Goal: Ask a question: Seek information or help from site administrators or community

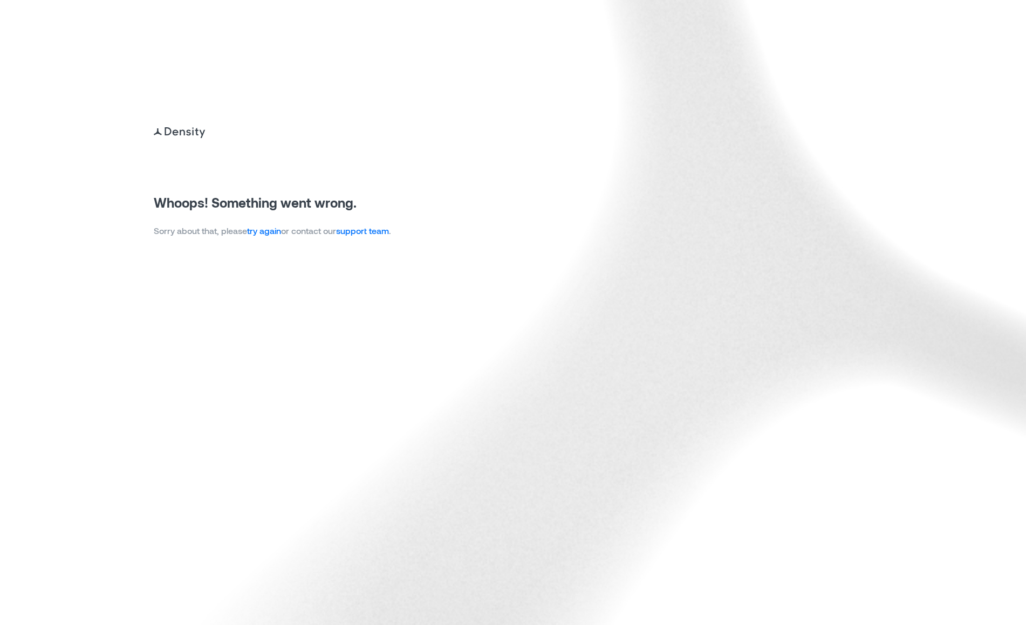
click at [255, 234] on link "try again" at bounding box center [264, 231] width 34 height 10
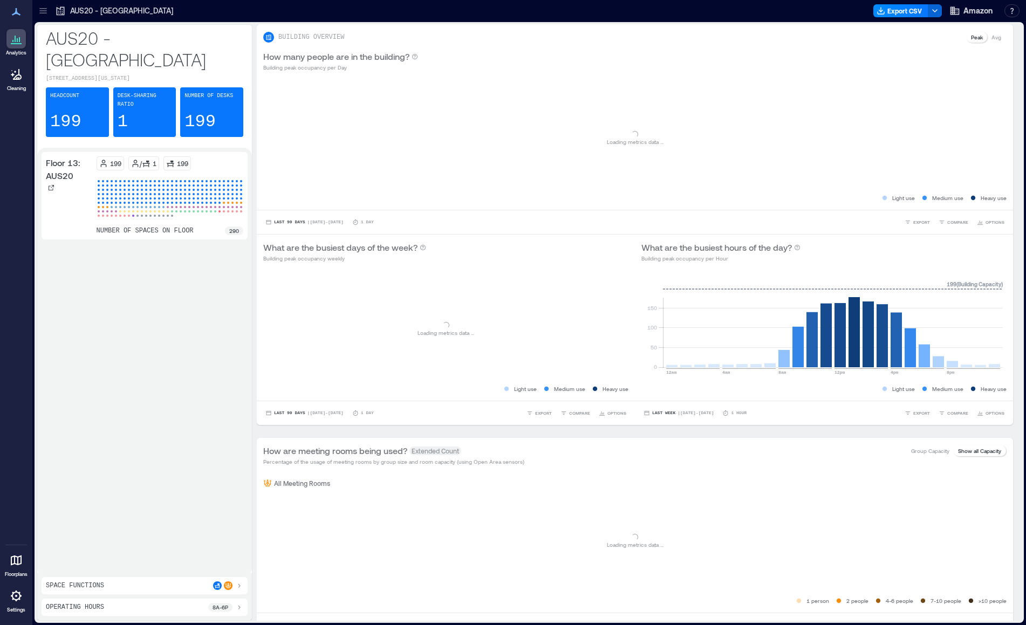
click at [44, 11] on icon at bounding box center [43, 10] width 11 height 11
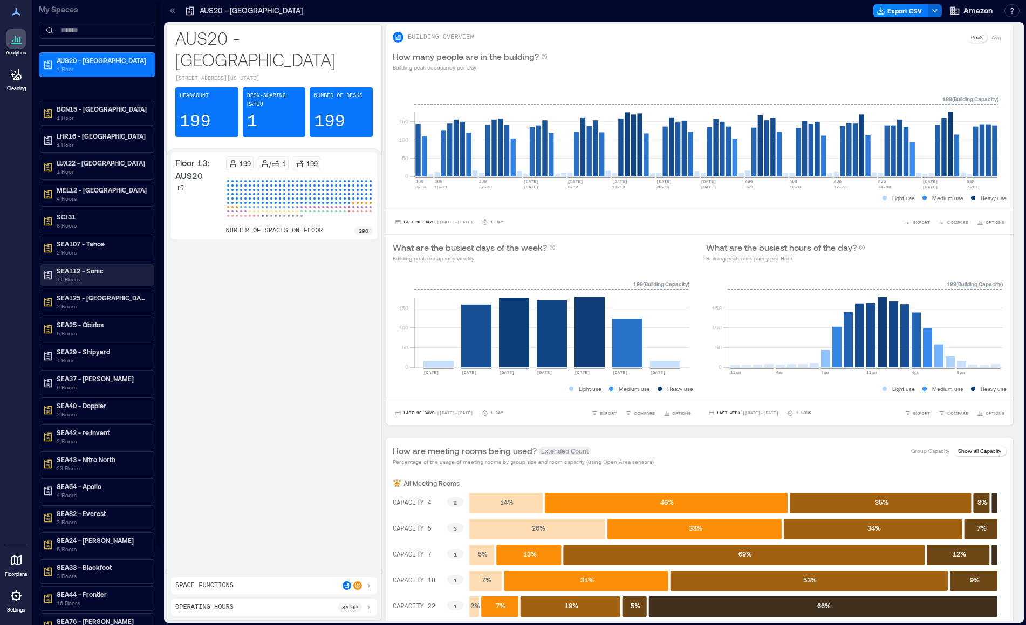
click at [114, 274] on p "SEA112 - Sonic" at bounding box center [102, 271] width 91 height 9
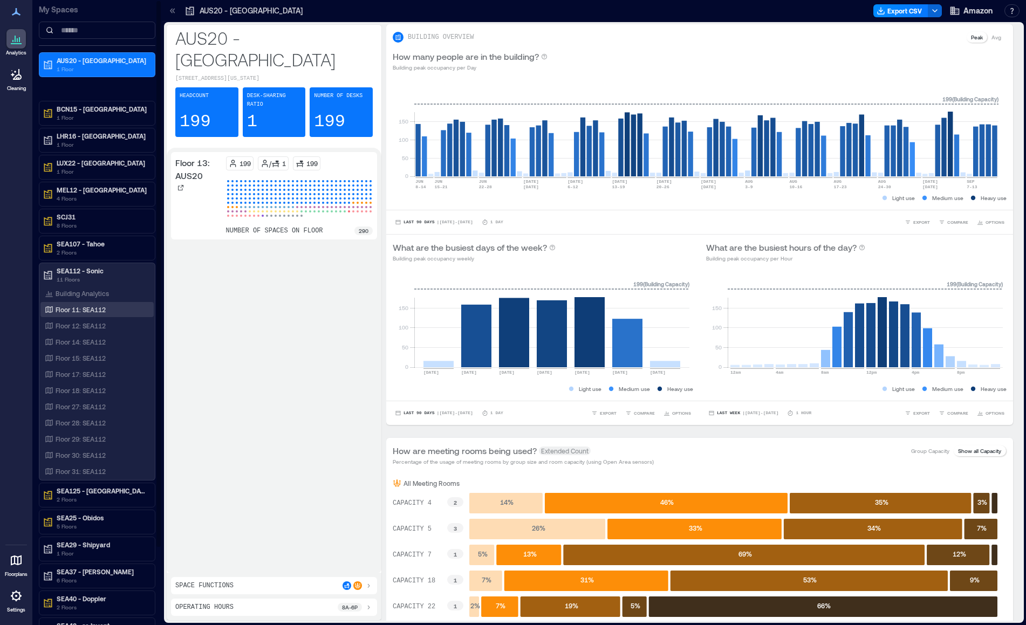
click at [100, 308] on p "Floor 11: SEA112" at bounding box center [81, 309] width 50 height 9
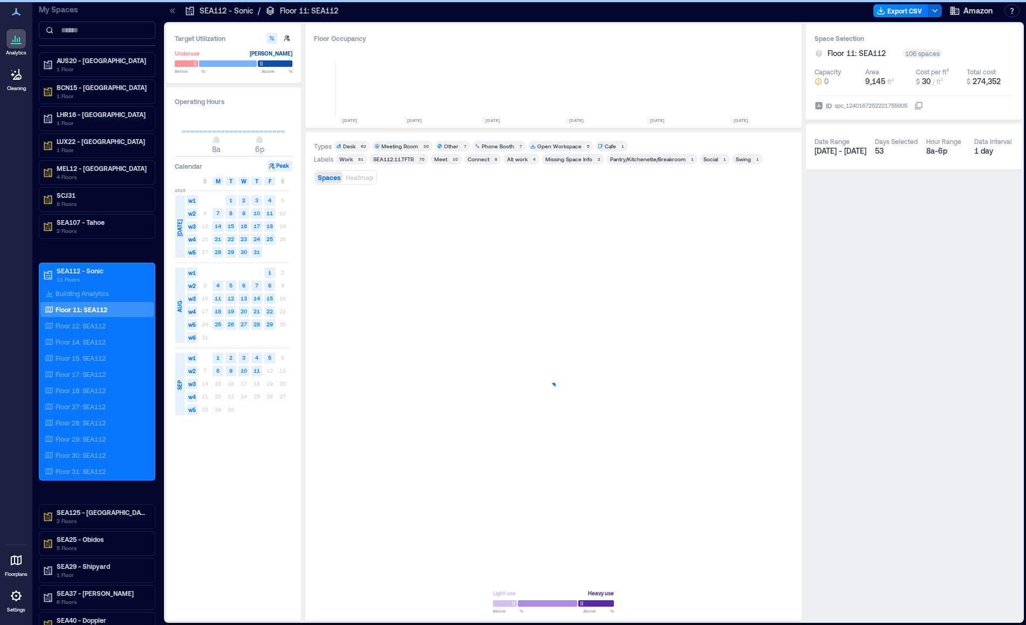
scroll to position [0, 1203]
click at [177, 187] on div "2025 JUL w1 1 2 3 4 5 w2 6 7 8 9 10 11 12 w3 13 14 15 16 17 18 19 w4 20 21 22 2…" at bounding box center [232, 223] width 114 height 72
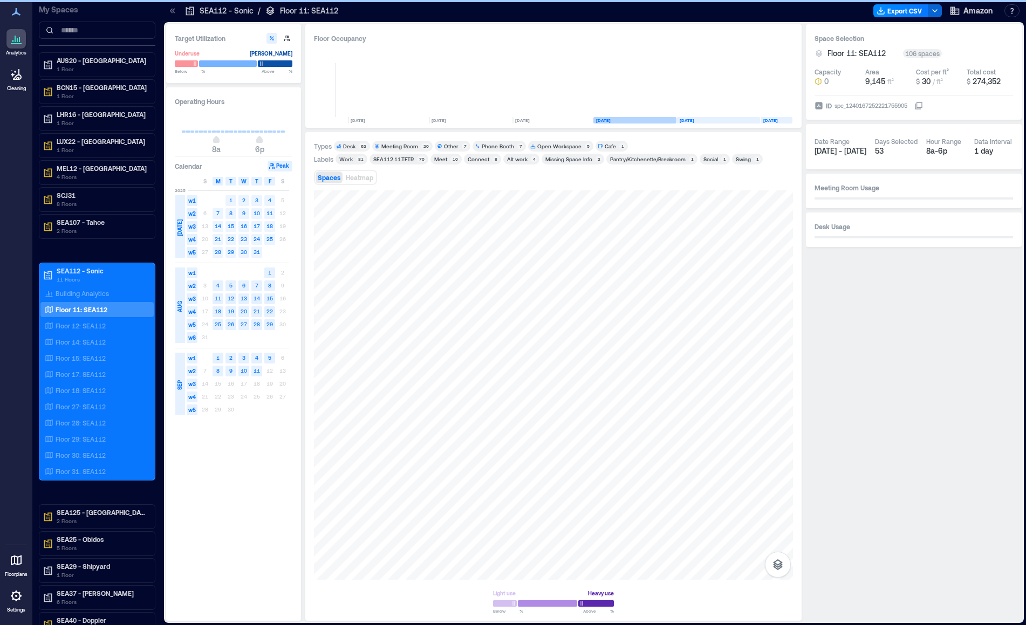
click at [180, 197] on div "JUL" at bounding box center [180, 226] width 10 height 63
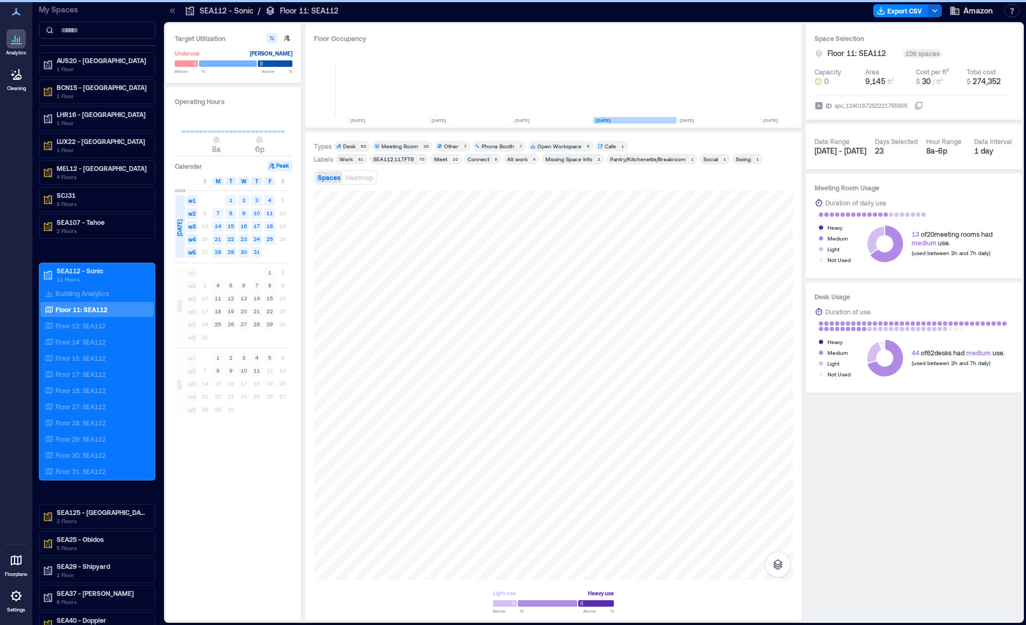
click at [181, 206] on div "JUL" at bounding box center [180, 226] width 10 height 63
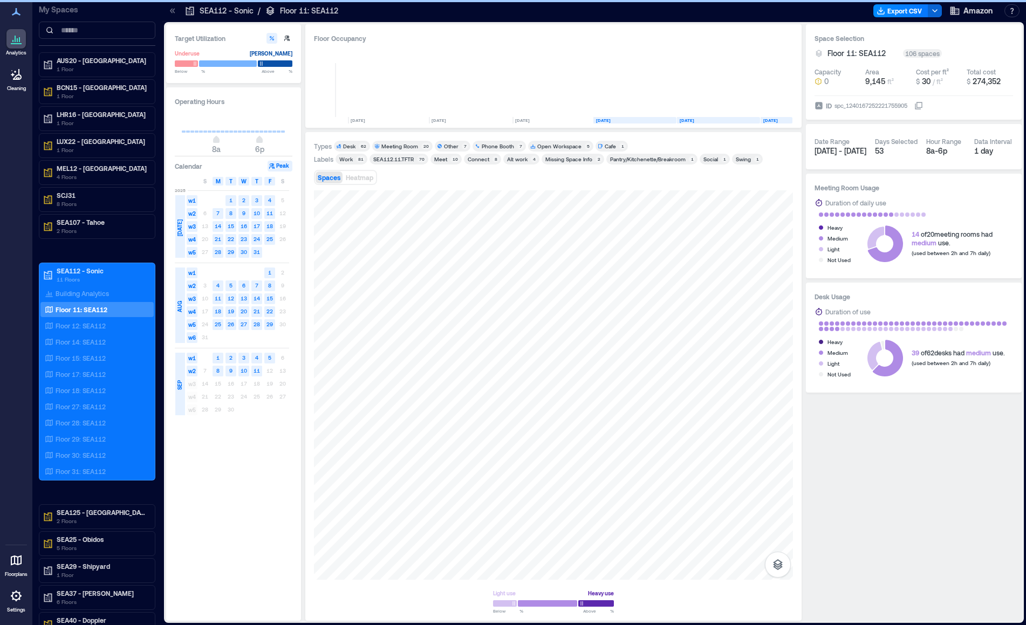
click at [180, 189] on span "2025" at bounding box center [180, 190] width 11 height 6
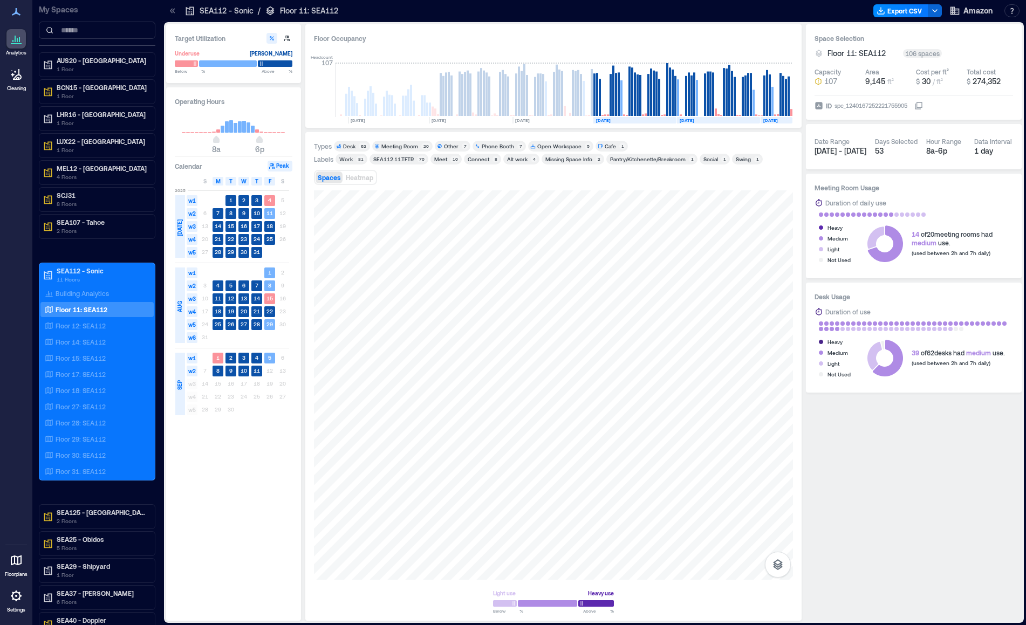
click at [199, 167] on h3 "Calendar" at bounding box center [189, 166] width 28 height 11
click at [359, 33] on div "Floor Occupancy" at bounding box center [553, 38] width 479 height 11
click at [360, 45] on div "Floor Occupancy Headcount 107 JAN, 2024 FEB, 2024 MAR, 2024 APR, 2024 MAY, 2024…" at bounding box center [553, 76] width 496 height 104
click at [383, 67] on rect at bounding box center [389, 90] width 19 height 54
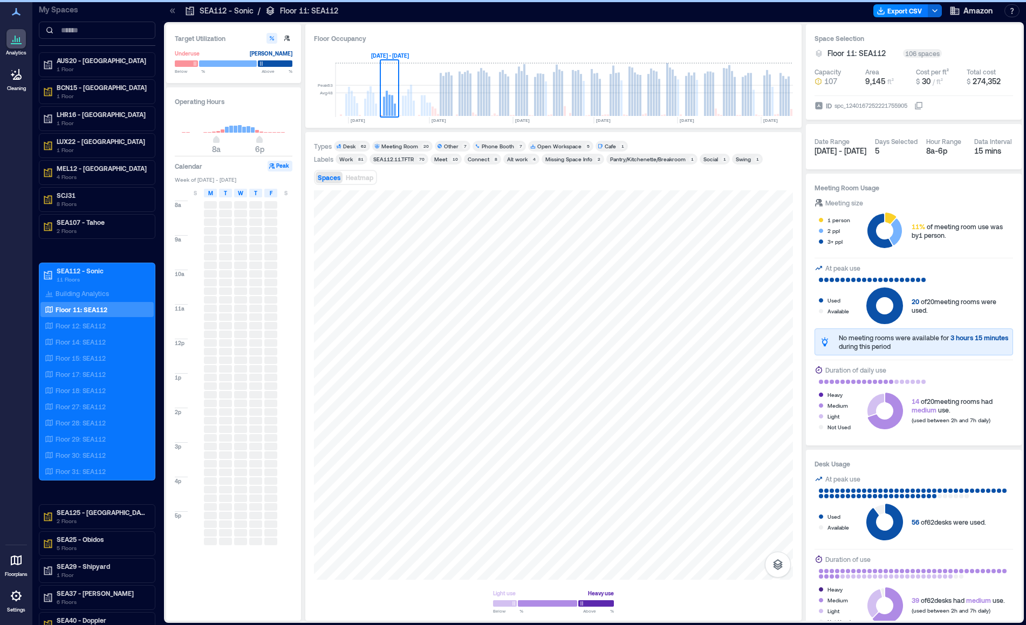
scroll to position [0, 1027]
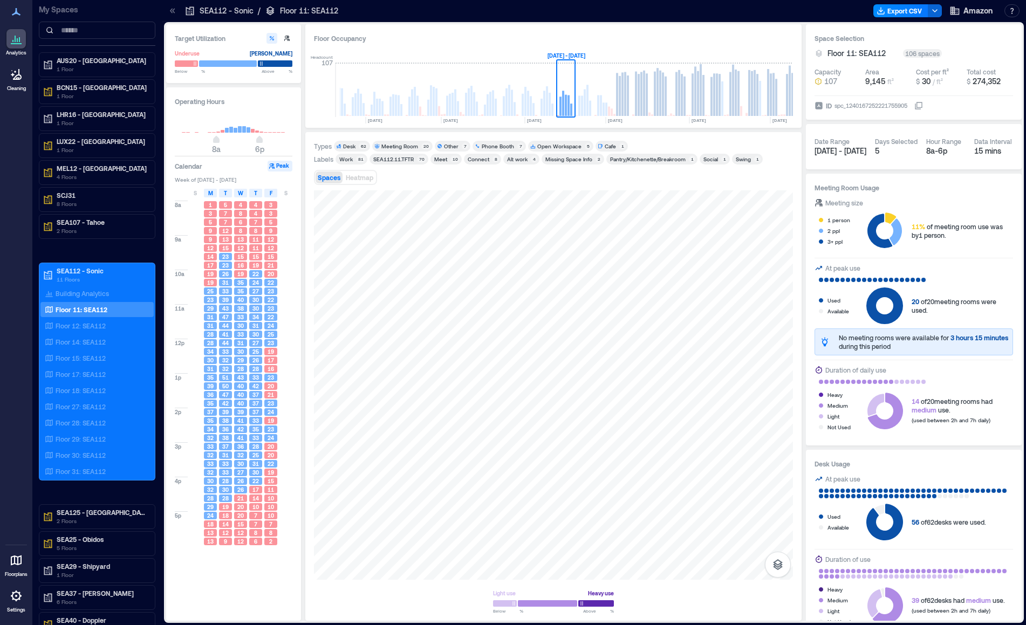
click at [194, 167] on h3 "Calendar" at bounding box center [189, 166] width 28 height 11
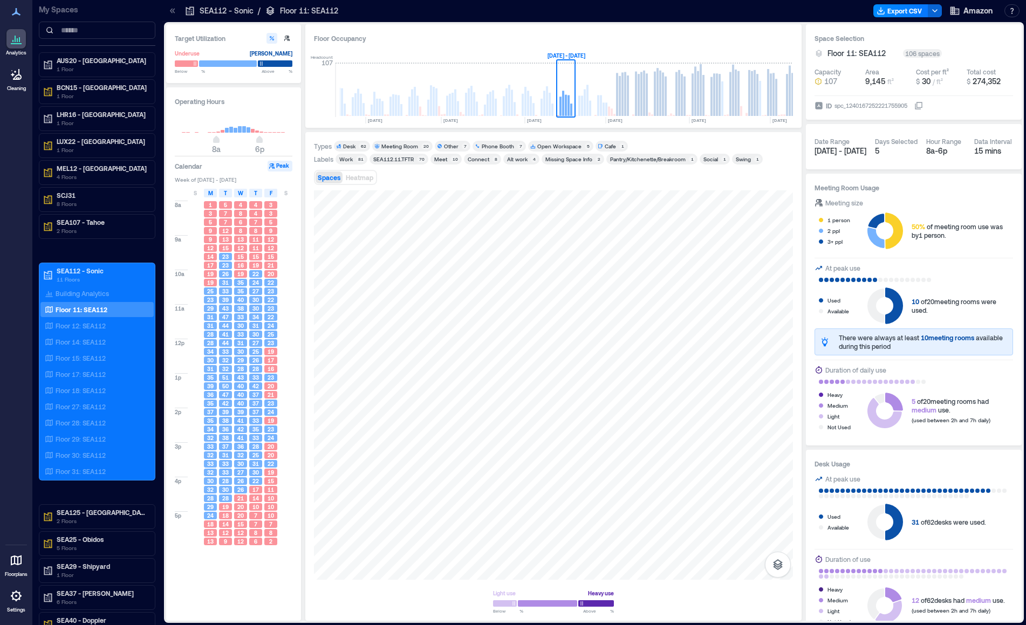
click at [194, 180] on span "Week of Apr 13 - 19, 2025" at bounding box center [234, 180] width 118 height 8
drag, startPoint x: 363, startPoint y: 99, endPoint x: 573, endPoint y: 97, distance: 209.9
click at [573, 97] on g at bounding box center [141, 90] width 1657 height 54
click at [535, 32] on div "Floor Occupancy Headcount 107 JAN, 2024 FEB, 2024 MAR, 2024 APR, 2024 MAY, 2024…" at bounding box center [553, 76] width 496 height 104
click at [354, 40] on div "Floor Occupancy" at bounding box center [553, 38] width 479 height 11
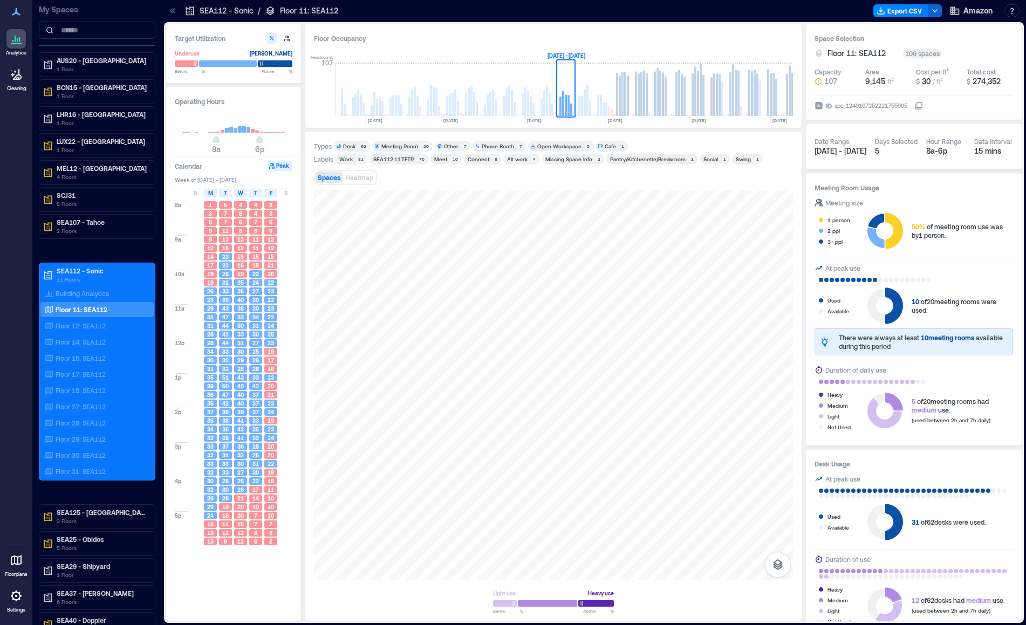
click at [346, 43] on div "Floor Occupancy" at bounding box center [553, 38] width 479 height 11
click at [201, 99] on h3 "Operating Hours" at bounding box center [234, 101] width 118 height 11
click at [191, 166] on h3 "Calendar" at bounding box center [189, 166] width 28 height 11
click at [72, 308] on p "Floor 11: SEA112" at bounding box center [82, 309] width 52 height 9
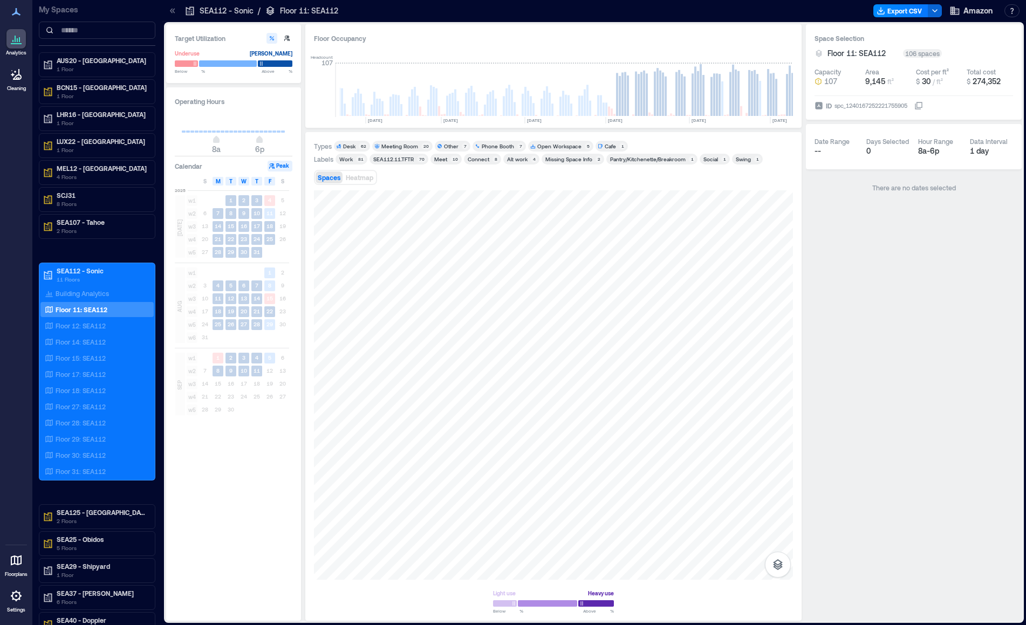
click at [194, 168] on h3 "Calendar" at bounding box center [189, 166] width 28 height 11
click at [281, 167] on button "Peak" at bounding box center [280, 166] width 25 height 11
click at [184, 214] on div "JUL" at bounding box center [180, 226] width 10 height 63
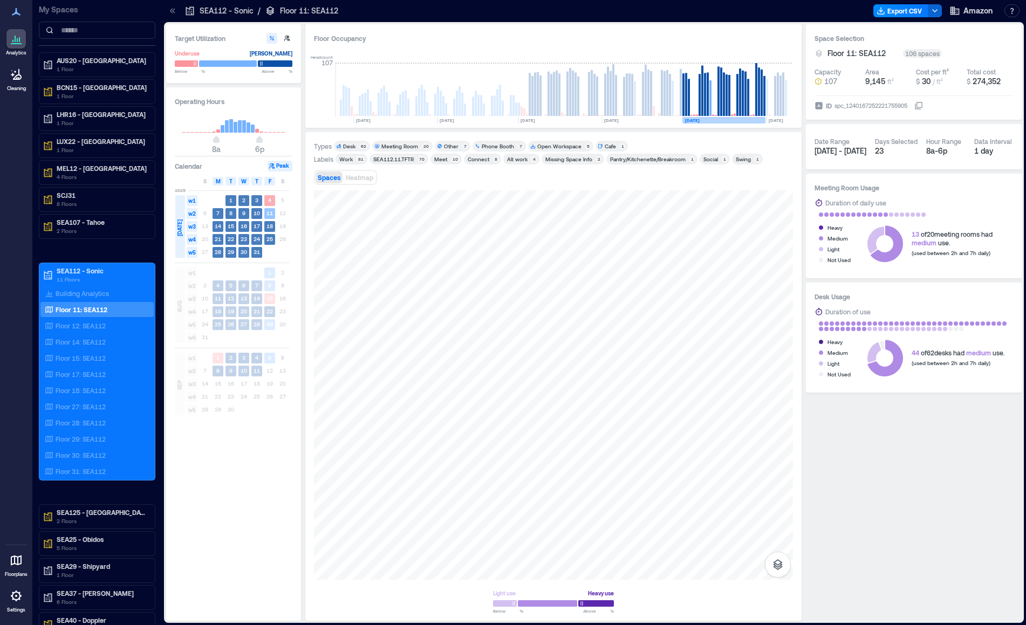
scroll to position [0, 1203]
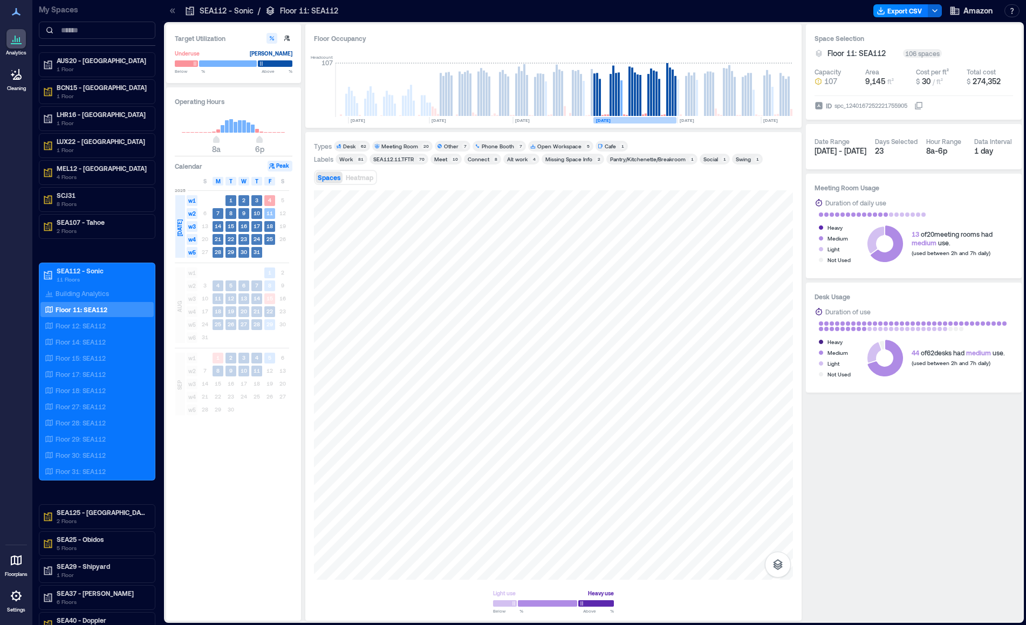
click at [180, 220] on div "JUL" at bounding box center [179, 227] width 11 height 17
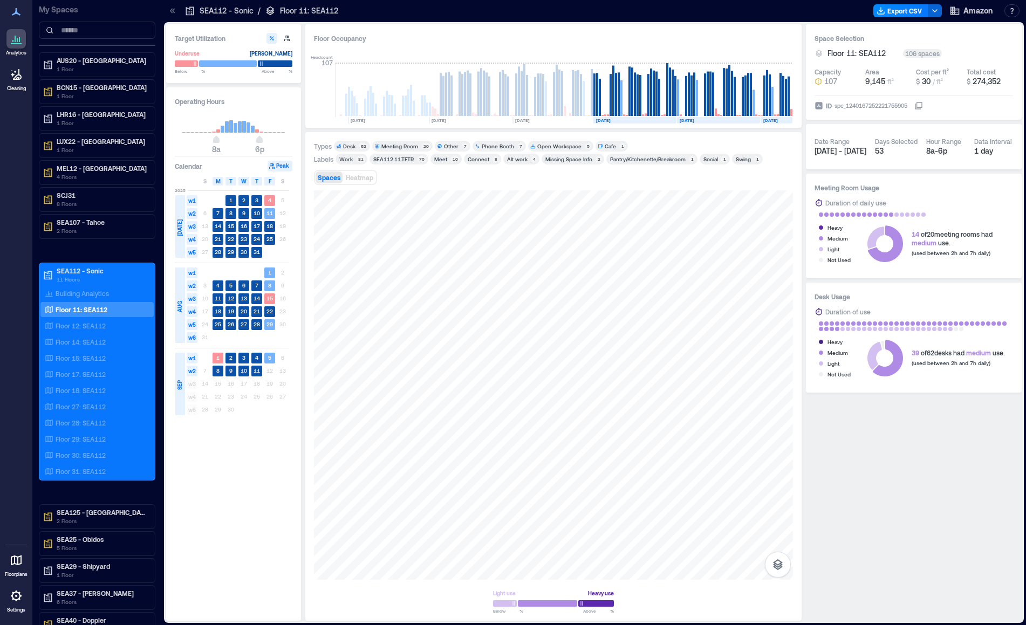
click at [181, 191] on span "2025" at bounding box center [180, 190] width 11 height 6
click at [181, 208] on div "JUL" at bounding box center [180, 226] width 10 height 63
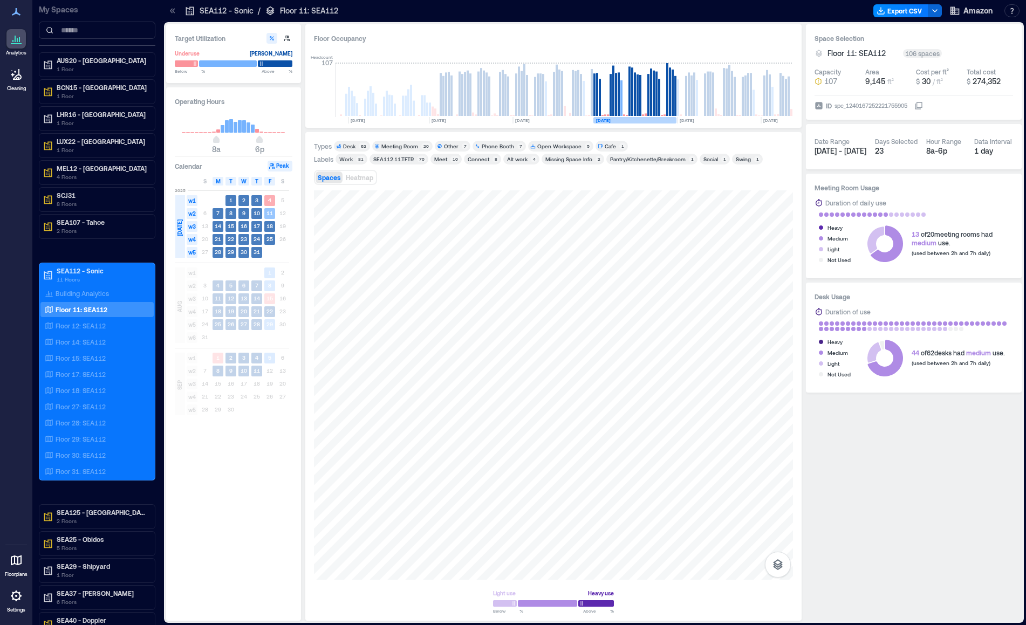
click at [181, 208] on div "JUL" at bounding box center [180, 226] width 10 height 63
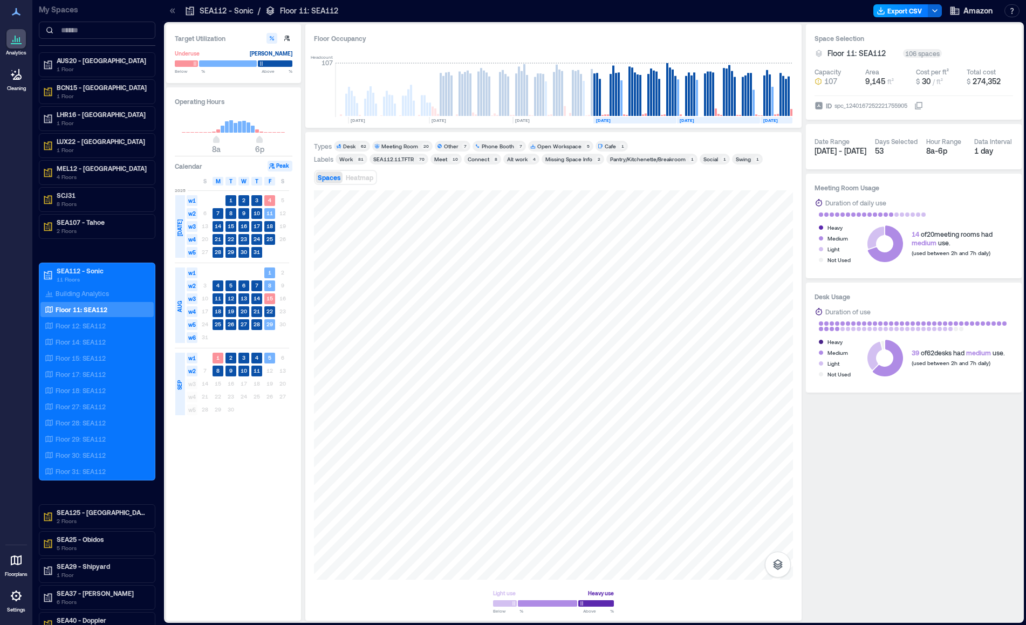
click at [904, 17] on button "Export CSV" at bounding box center [901, 10] width 55 height 13
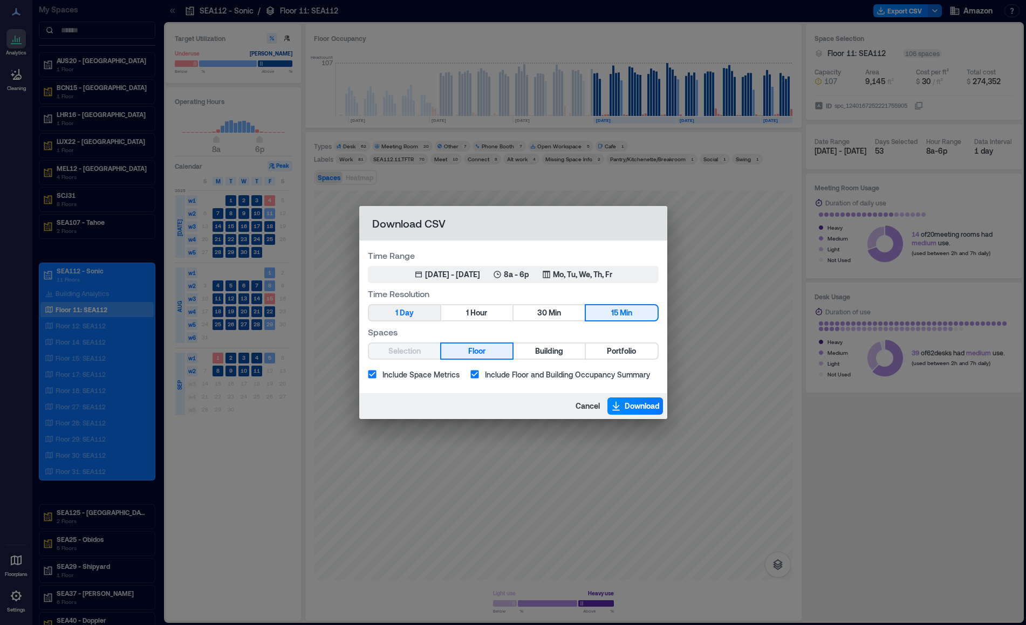
click at [416, 313] on button "1 Day" at bounding box center [404, 312] width 71 height 15
click at [432, 271] on div "Jul 1, 2025 - Sep 11, 2025" at bounding box center [452, 274] width 55 height 11
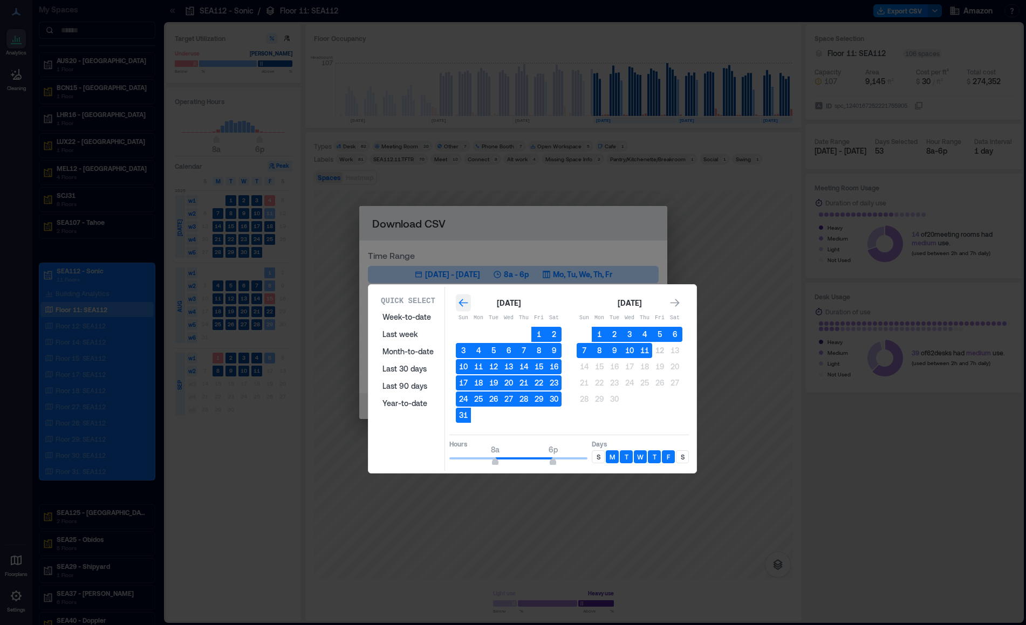
click at [464, 302] on icon "Go to previous month" at bounding box center [463, 303] width 11 height 11
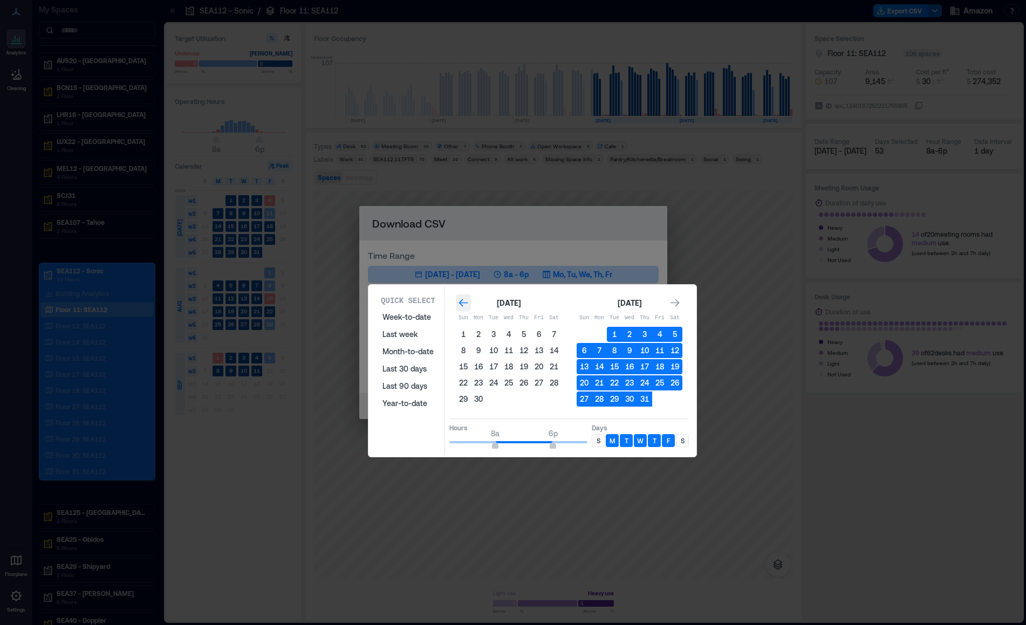
click at [464, 302] on icon "Go to previous month" at bounding box center [463, 303] width 11 height 11
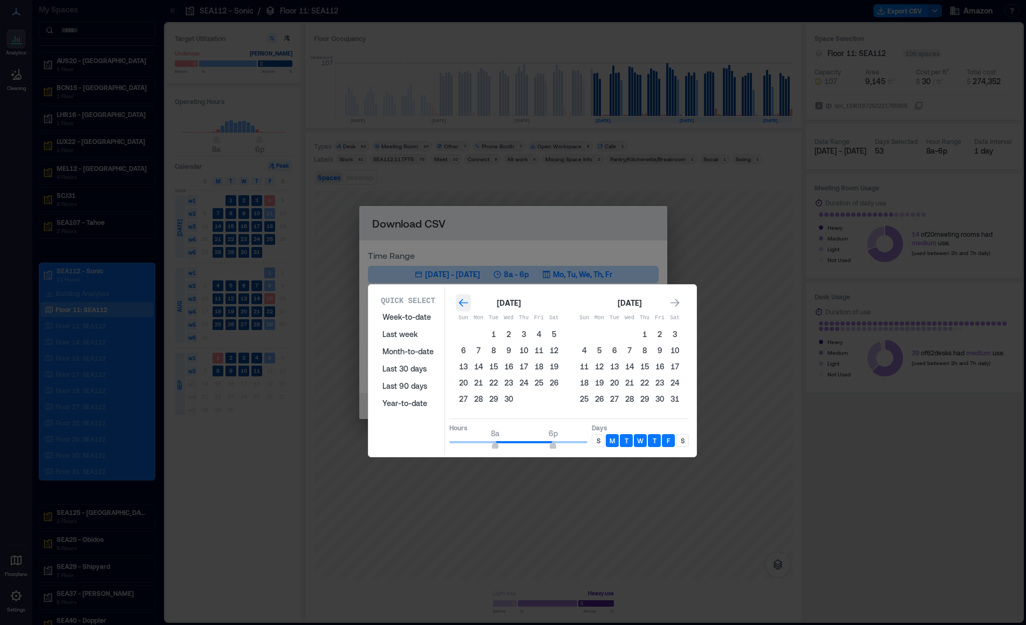
click at [464, 302] on icon "Go to previous month" at bounding box center [463, 303] width 11 height 11
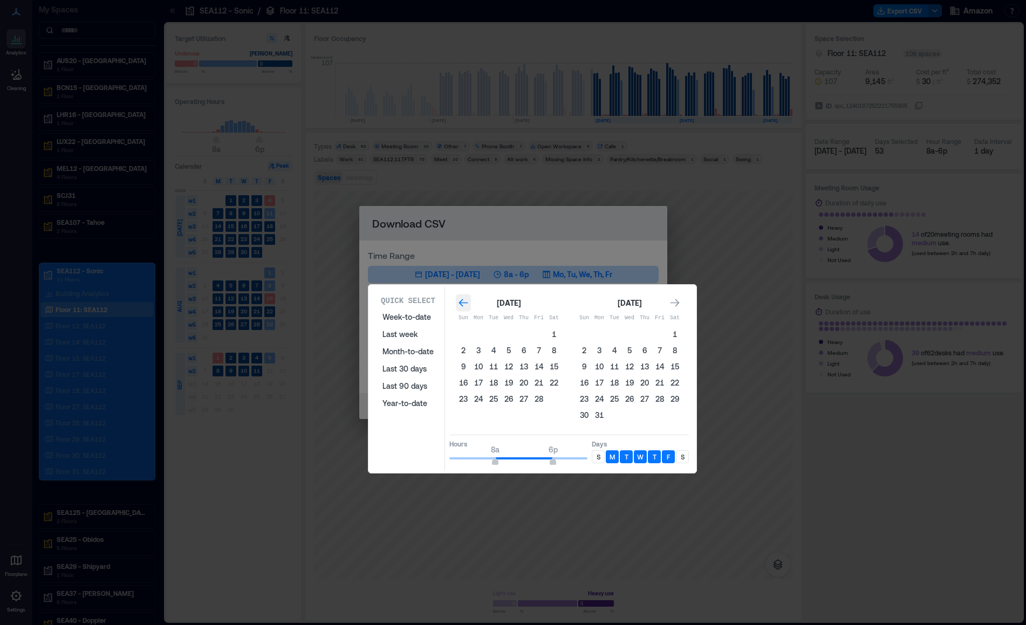
click at [464, 302] on icon "Go to previous month" at bounding box center [463, 303] width 11 height 11
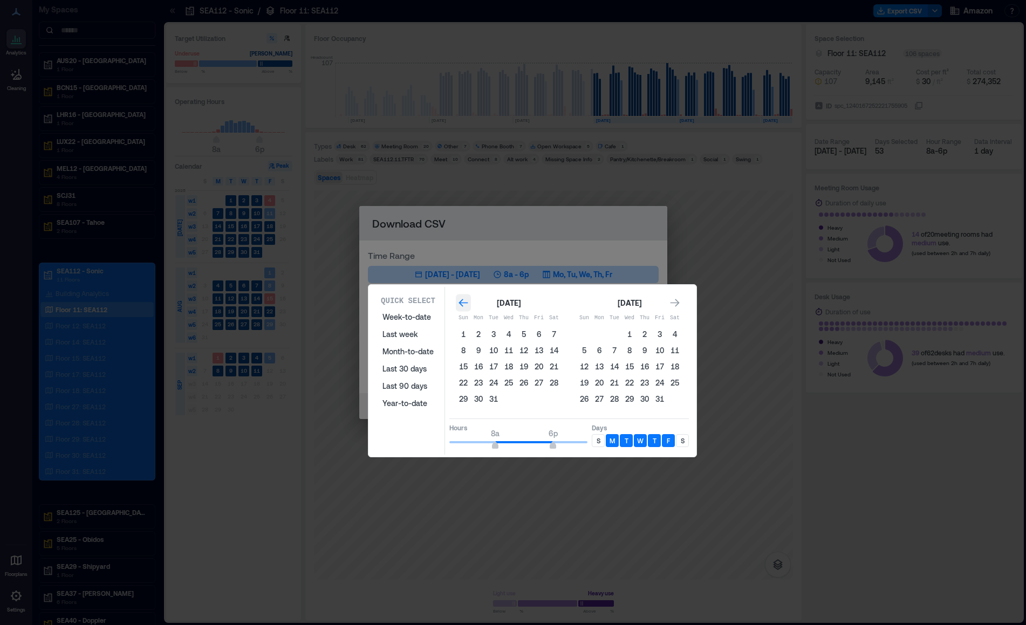
click at [464, 302] on icon "Go to previous month" at bounding box center [463, 303] width 11 height 11
click at [658, 338] on button "1" at bounding box center [659, 334] width 15 height 15
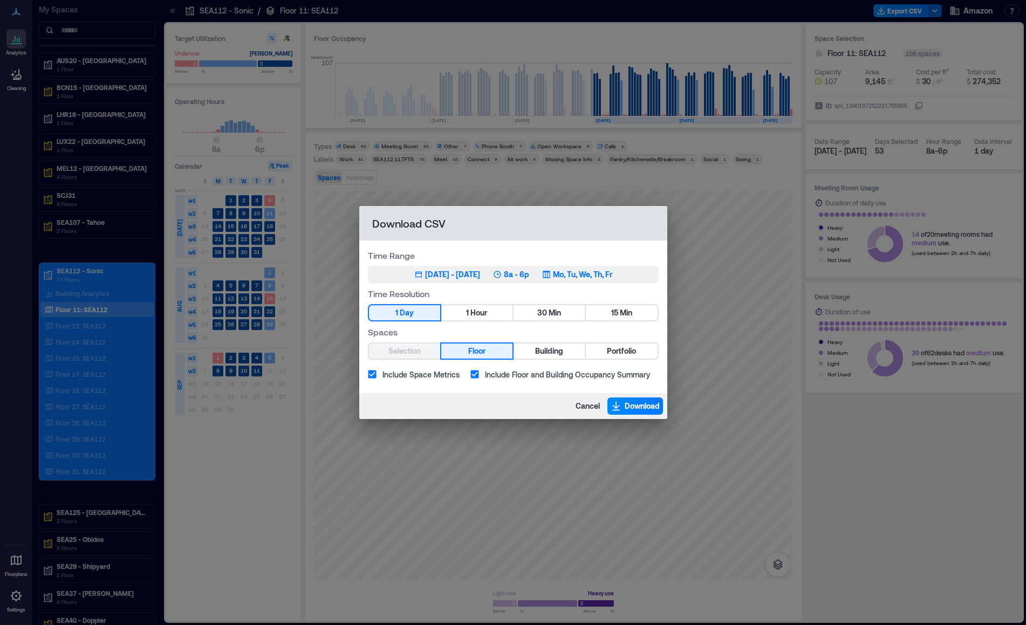
click at [480, 276] on div "Nov 1, 2024 - Nov 1, 2024" at bounding box center [452, 274] width 55 height 11
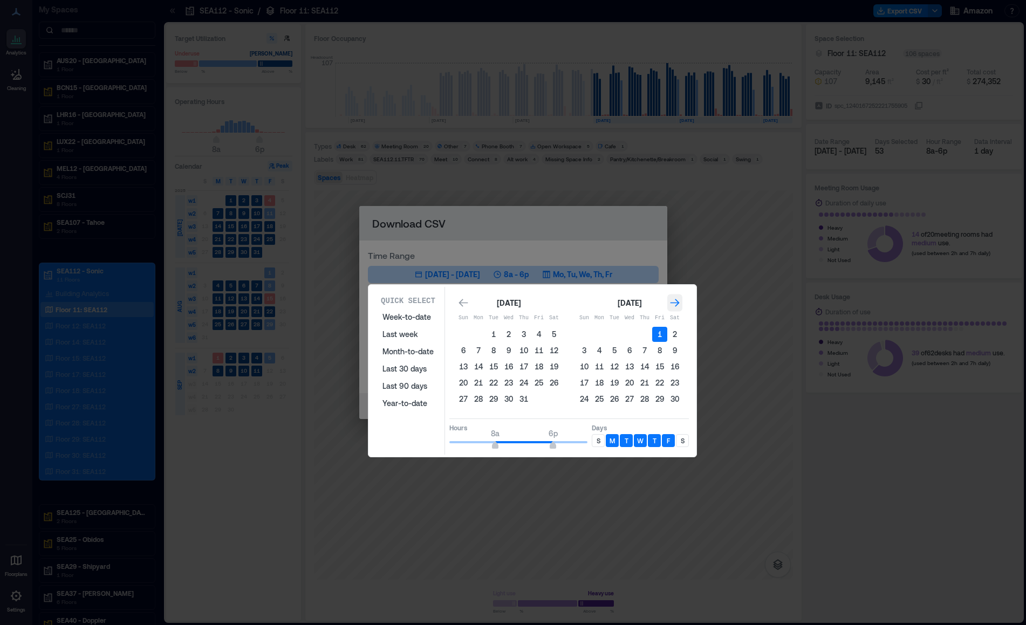
click at [672, 305] on icon "Go to next month" at bounding box center [675, 303] width 11 height 11
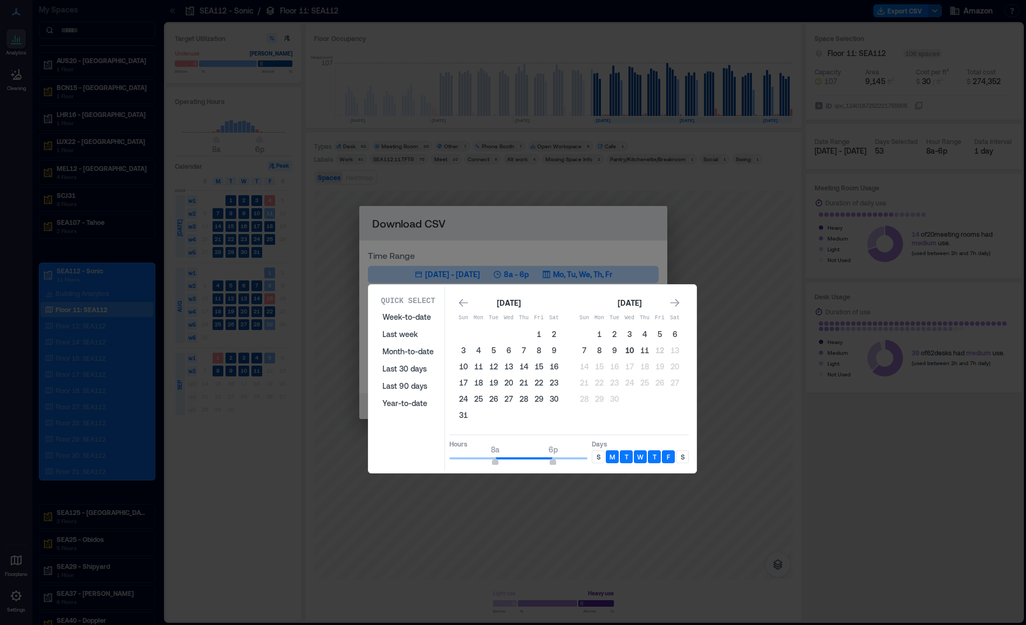
click at [625, 353] on button "10" at bounding box center [629, 350] width 15 height 15
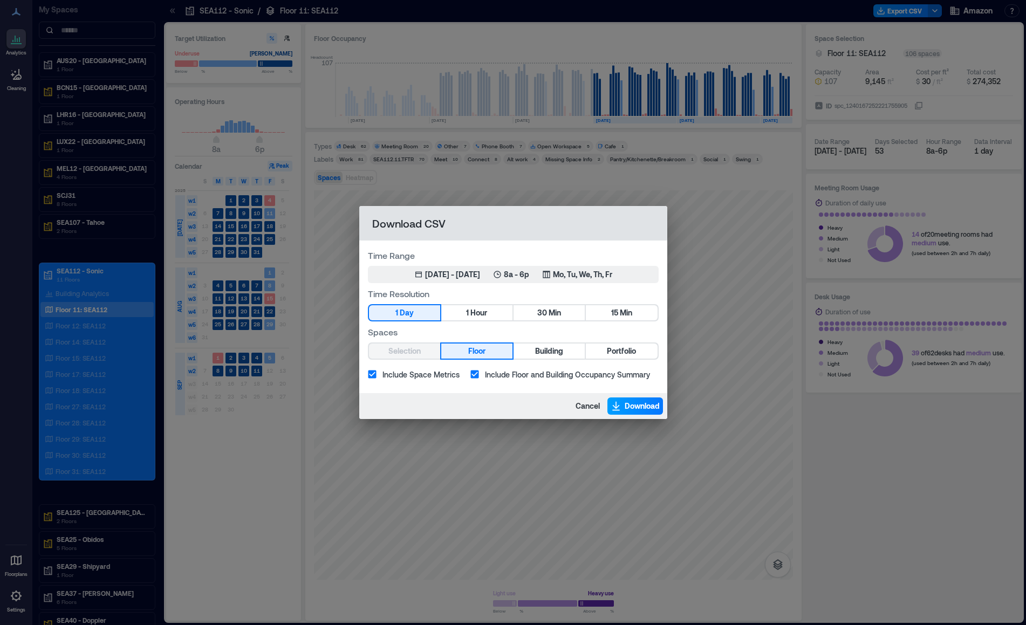
click at [641, 405] on span "Download" at bounding box center [642, 406] width 35 height 11
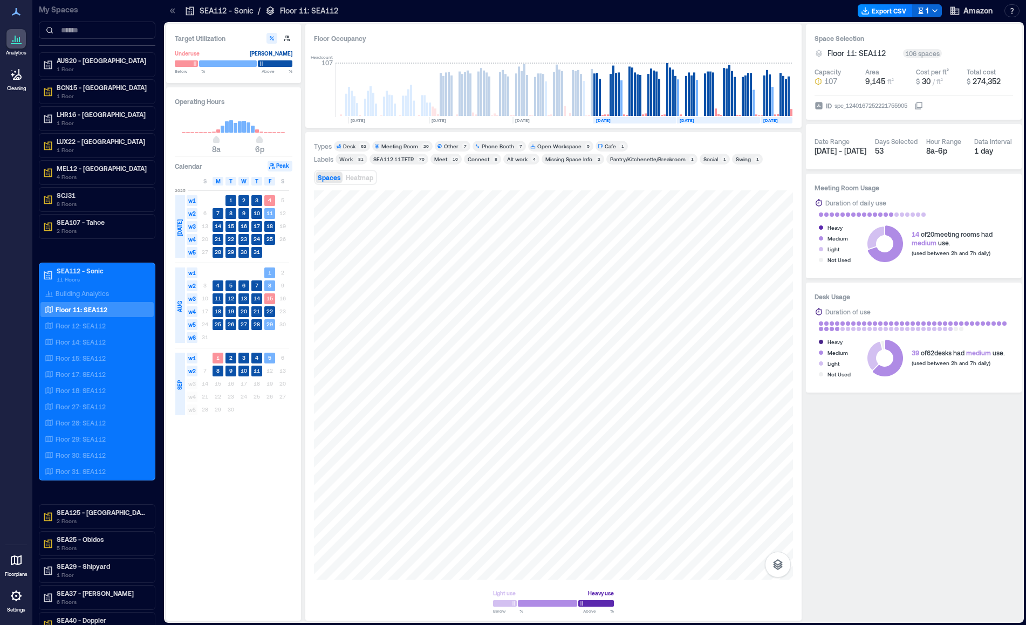
click at [189, 169] on h3 "Calendar" at bounding box center [189, 166] width 28 height 11
click at [214, 492] on div "Operating Hours 8a 6p Calendar Peak S M T W T F S 2025 JUL w1 1 2 3 4 5 w2 6 7 …" at bounding box center [233, 354] width 135 height 534
click at [1012, 11] on button "button" at bounding box center [1012, 10] width 15 height 13
click at [943, 123] on button "Chat with Support" at bounding box center [955, 117] width 124 height 17
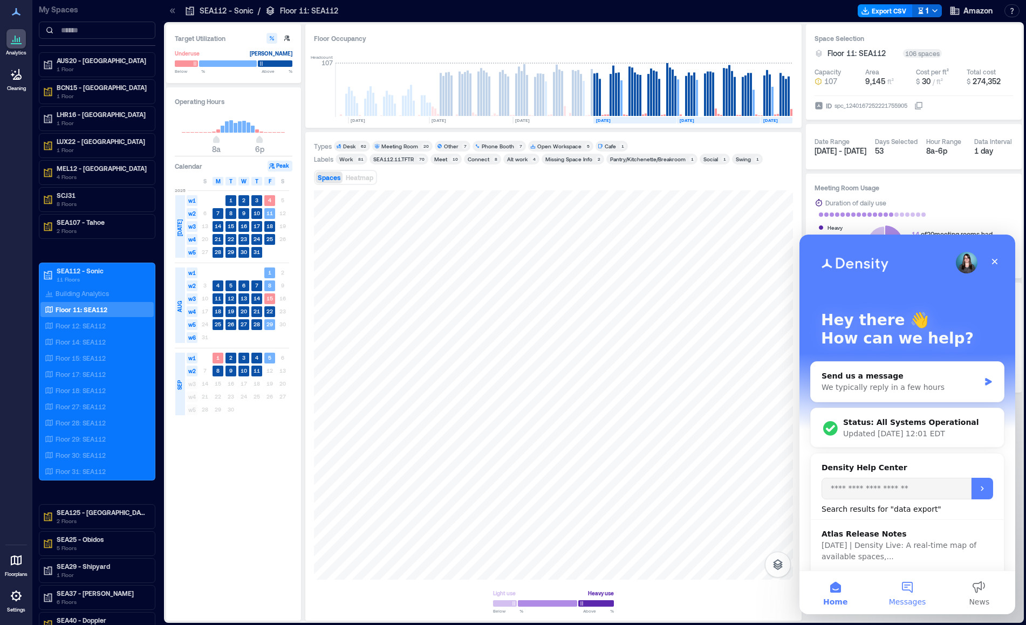
click at [903, 590] on button "Messages" at bounding box center [908, 593] width 72 height 43
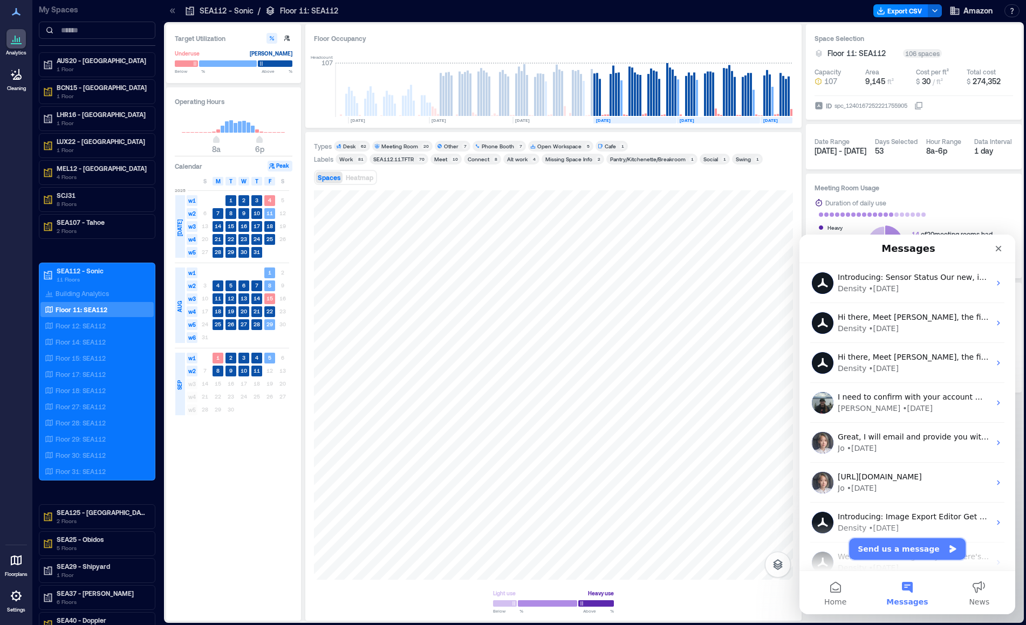
click at [900, 542] on button "Send us a message" at bounding box center [907, 550] width 117 height 22
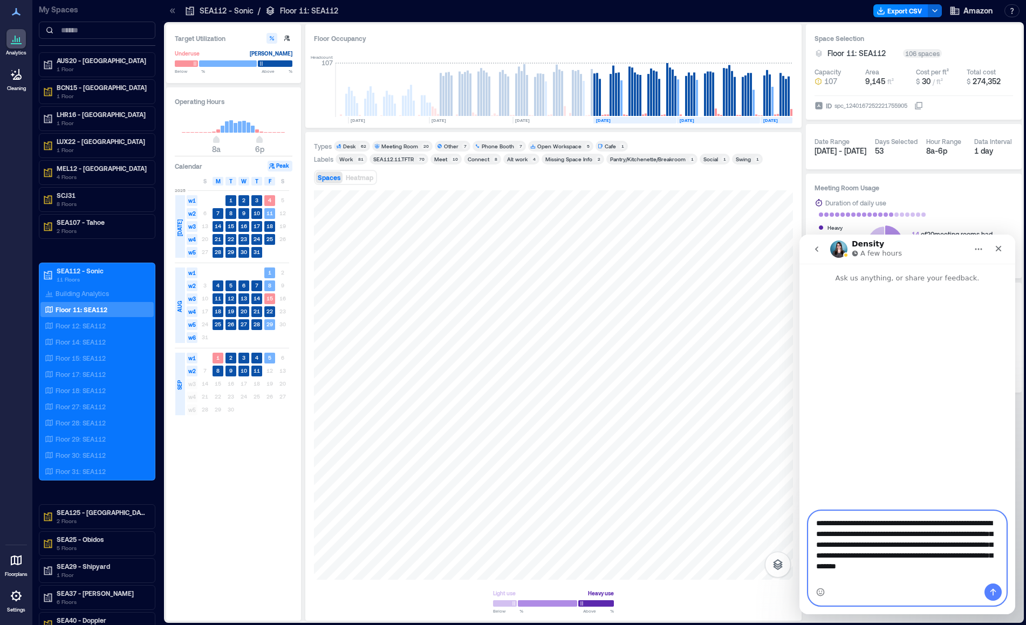
type textarea "**********"
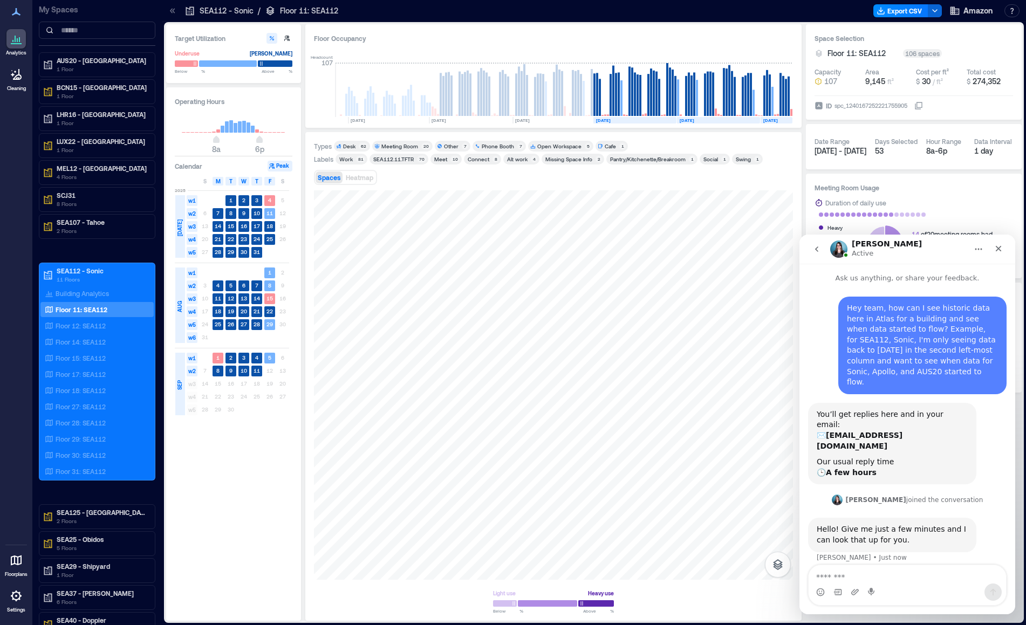
click at [884, 580] on textarea "Message…" at bounding box center [908, 575] width 198 height 18
type textarea "**********"
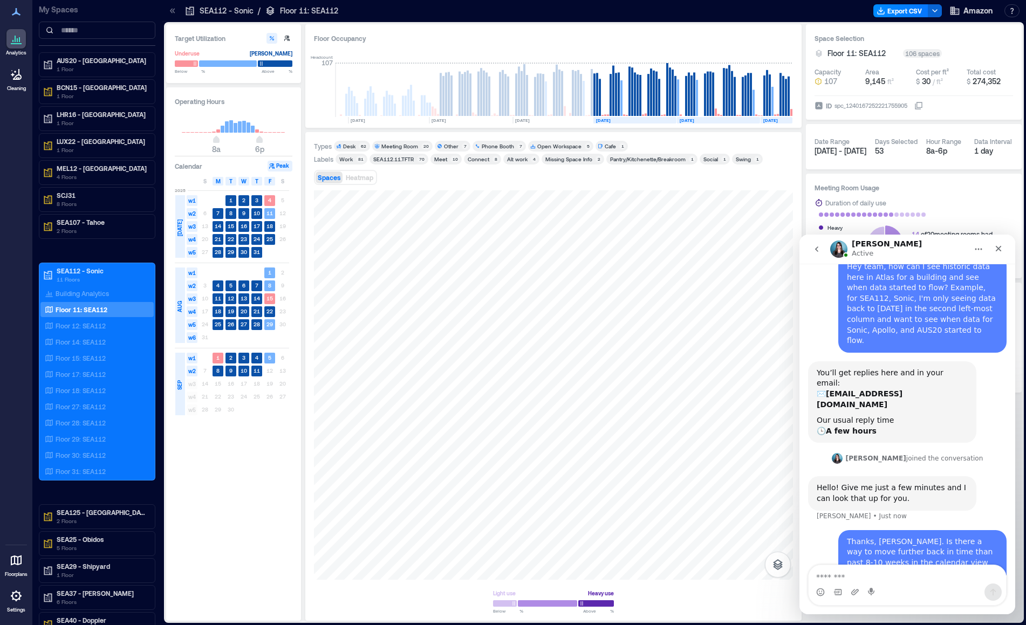
scroll to position [83, 0]
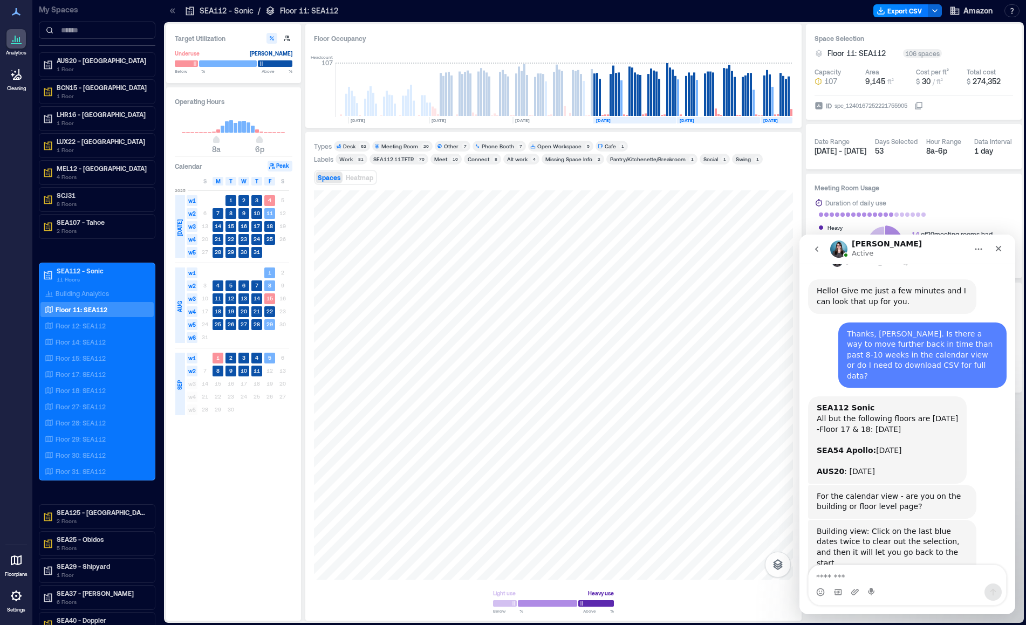
scroll to position [271, 0]
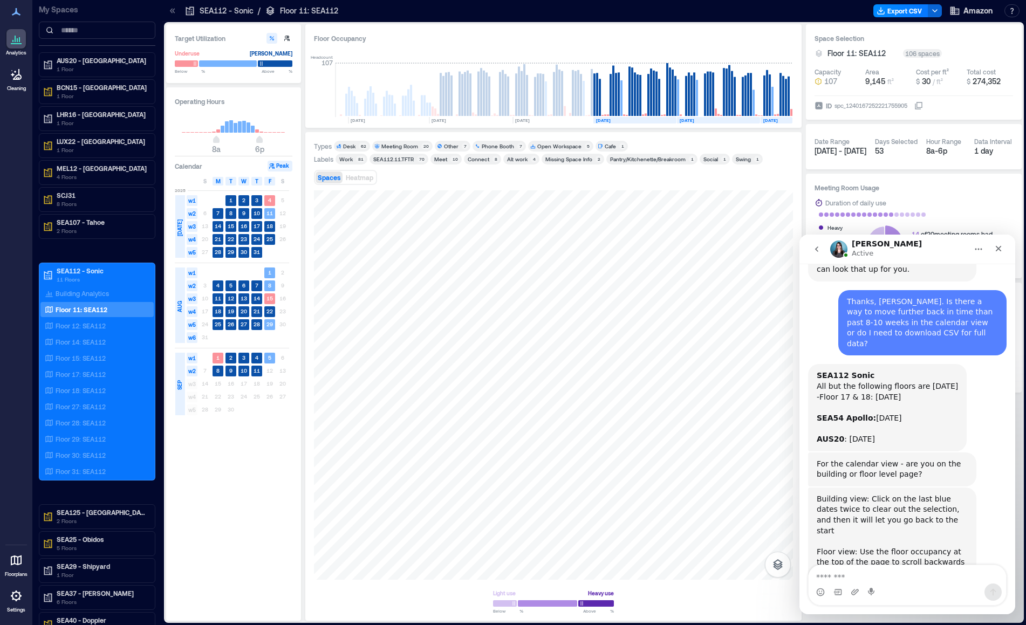
click at [879, 573] on textarea "Message…" at bounding box center [908, 575] width 198 height 18
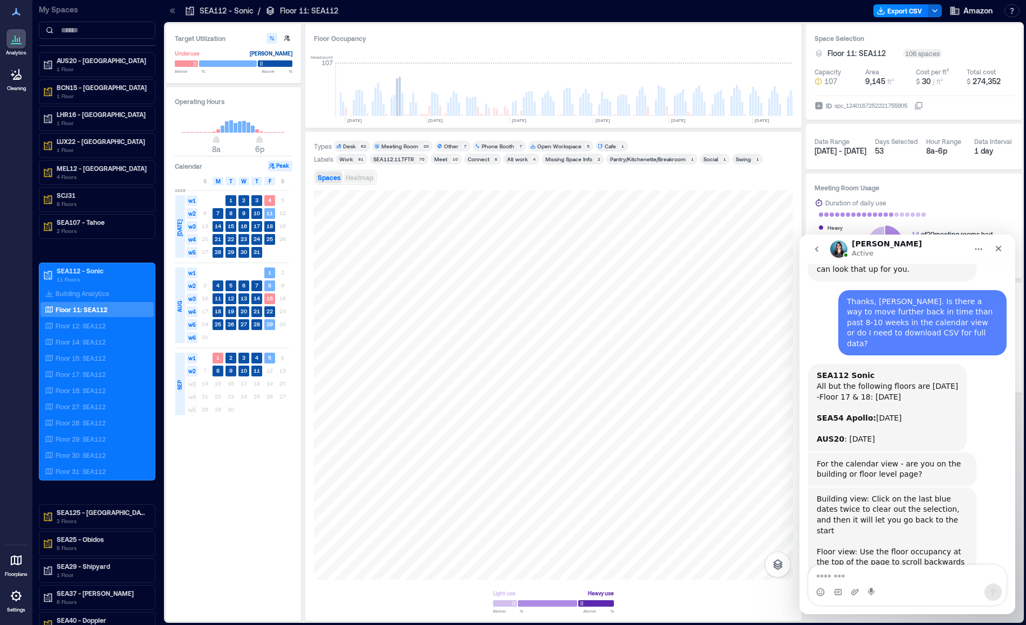
scroll to position [0, 802]
click at [872, 577] on textarea "Message…" at bounding box center [908, 575] width 198 height 18
type textarea "*"
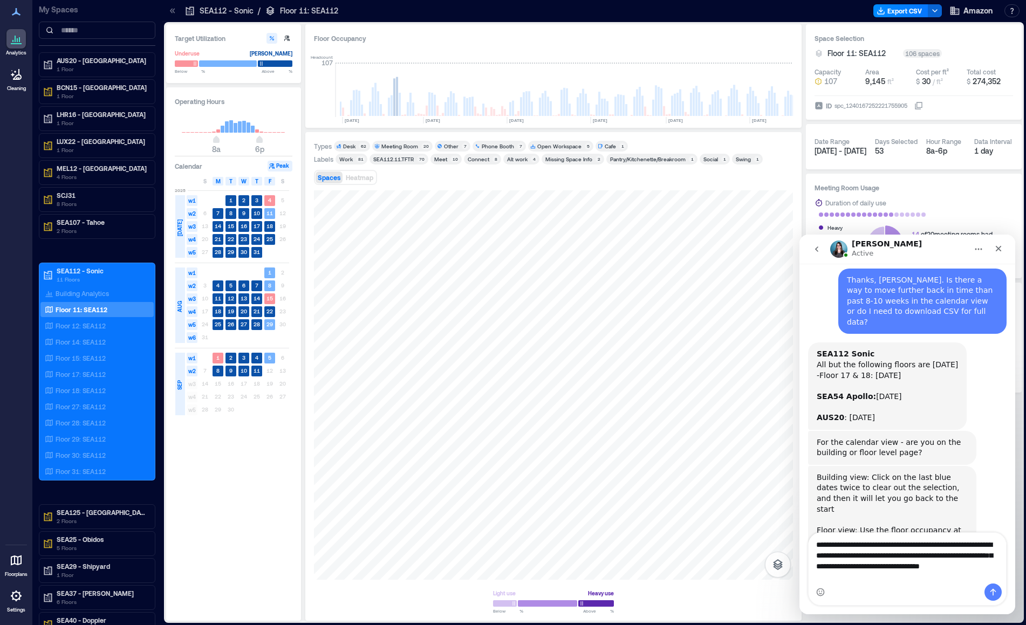
scroll to position [303, 0]
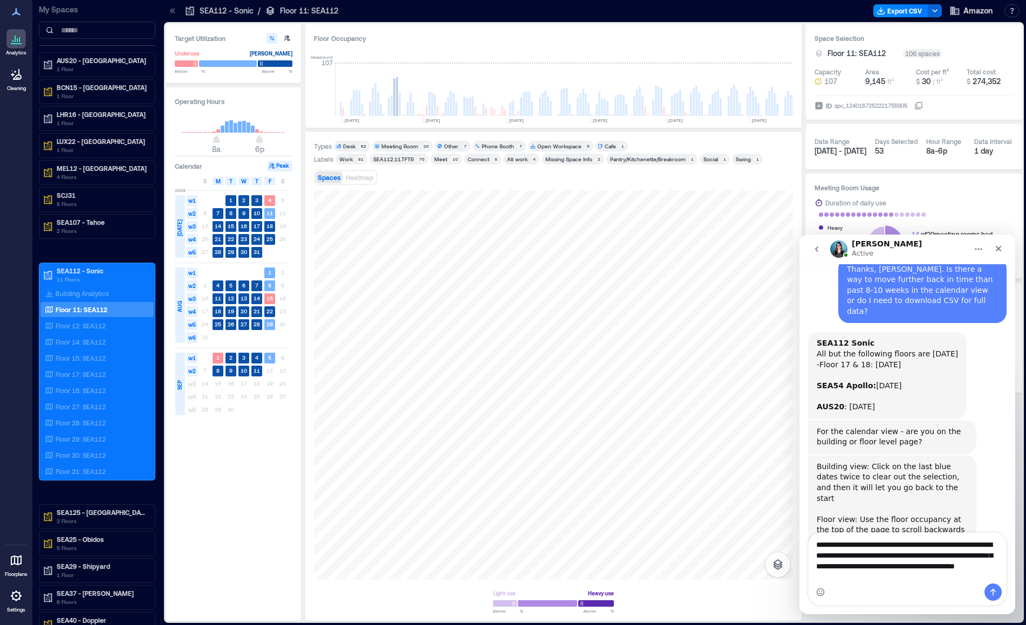
type textarea "**********"
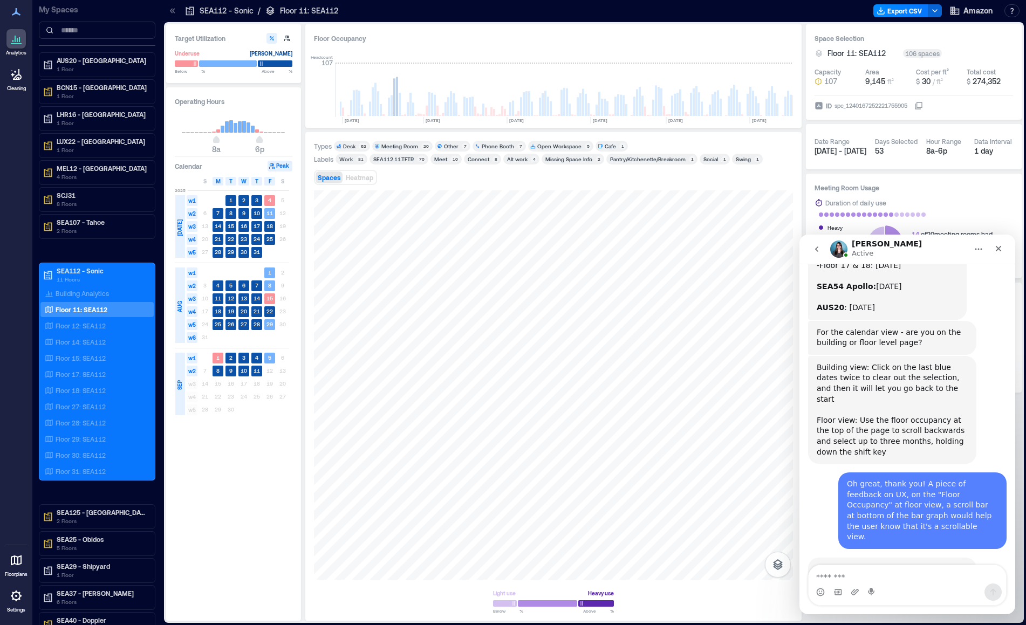
scroll to position [402, 0]
click at [861, 574] on textarea "Message…" at bounding box center [908, 575] width 198 height 18
type textarea "**********"
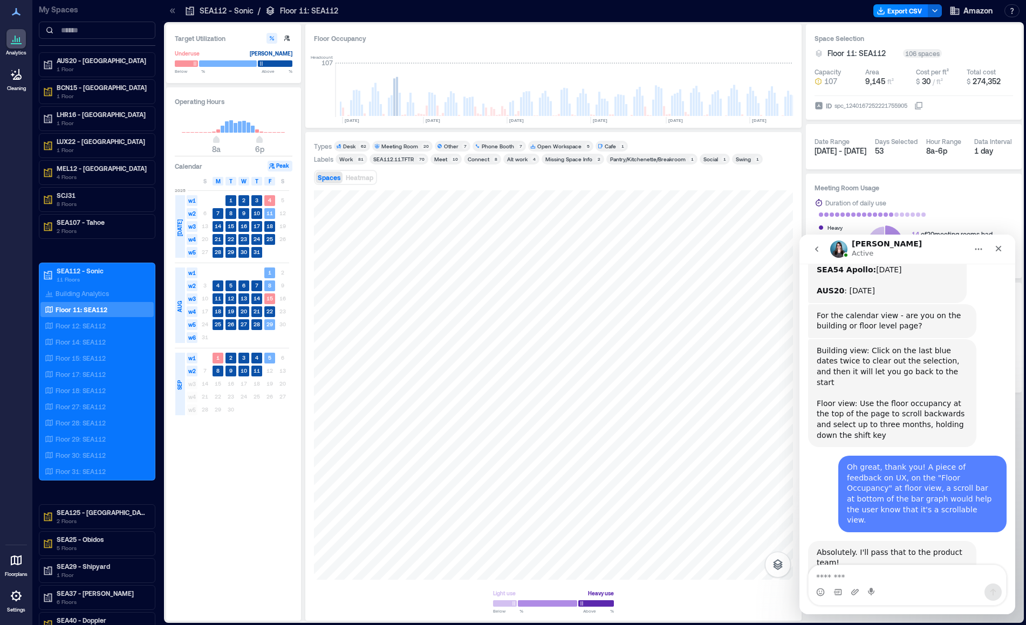
scroll to position [417, 0]
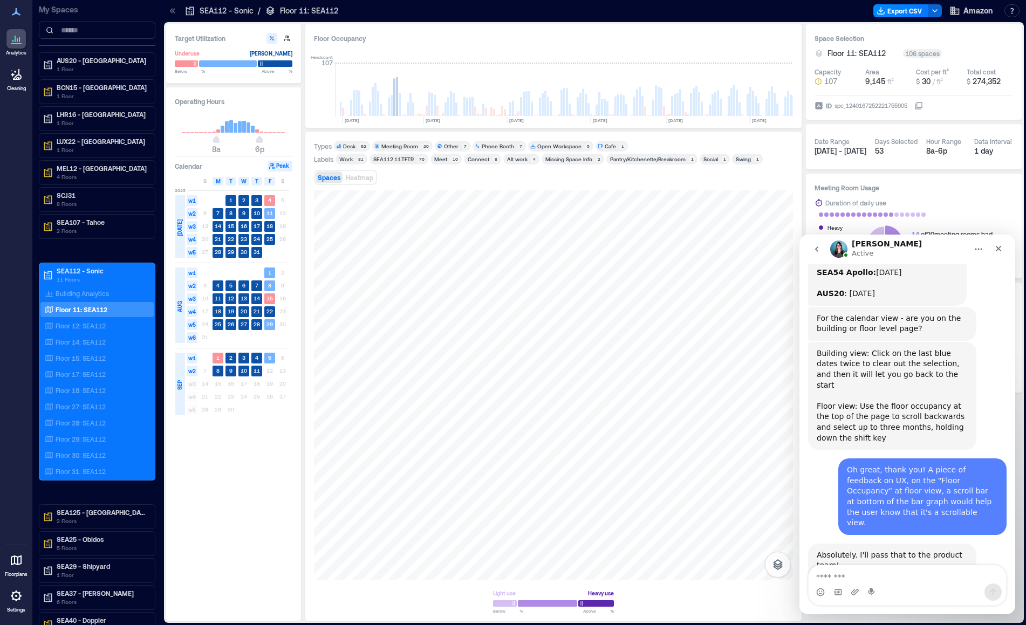
click at [1005, 401] on div "Hey team, how can I see historic data here in Atlas for a building and see when…" at bounding box center [908, 268] width 216 height 802
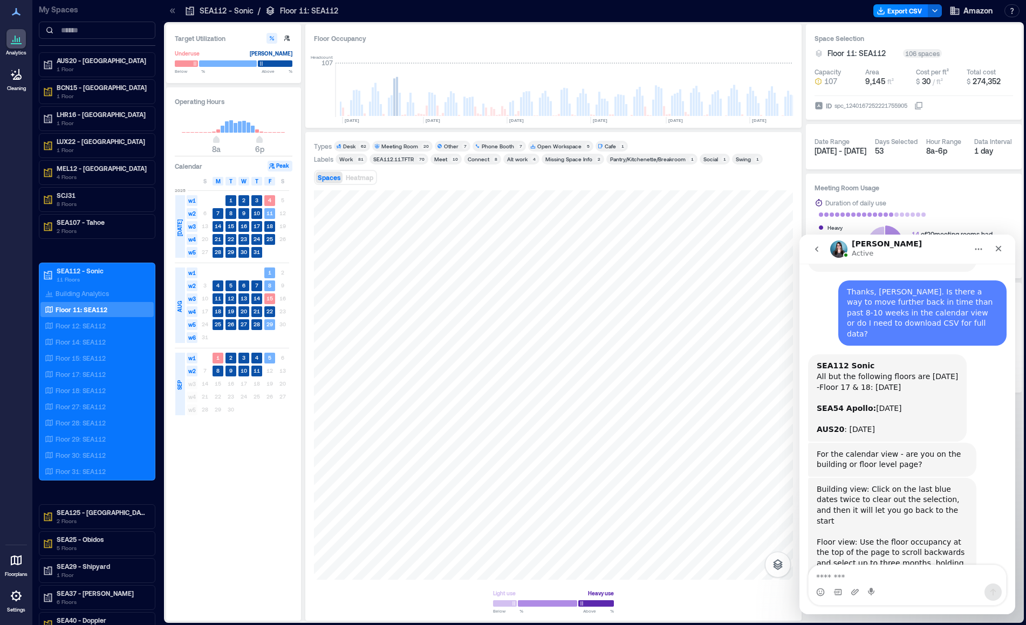
scroll to position [274, 0]
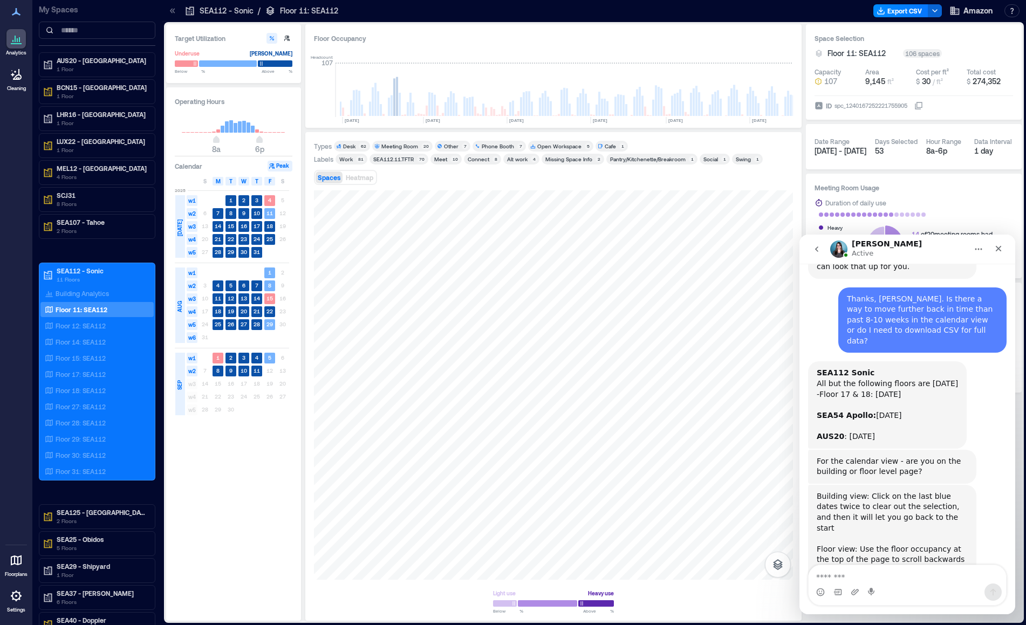
drag, startPoint x: 1012, startPoint y: 442, endPoint x: 1815, endPoint y: 620, distance: 822.9
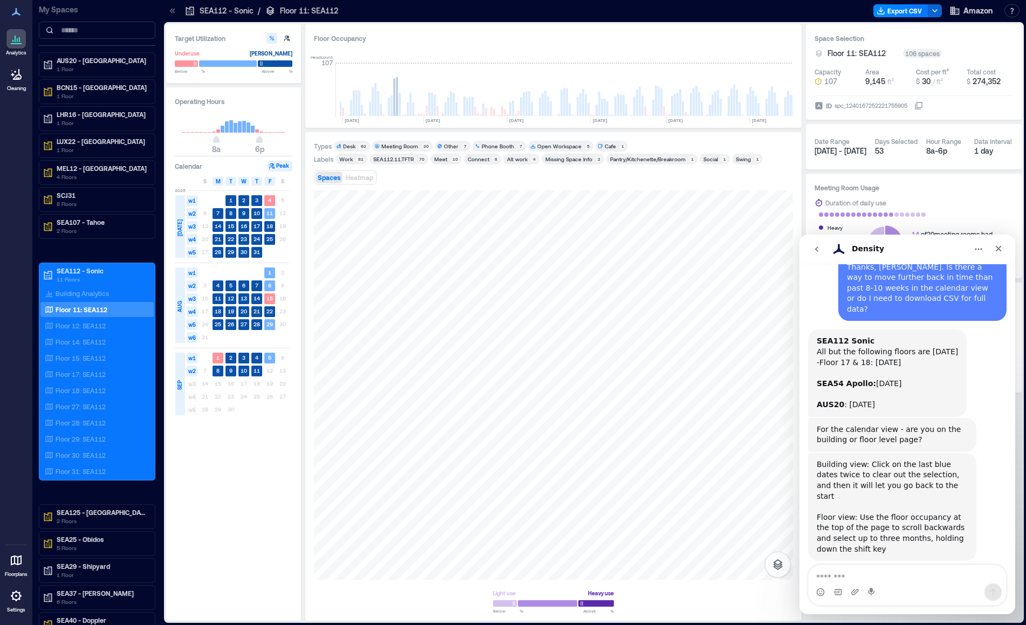
scroll to position [294, 0]
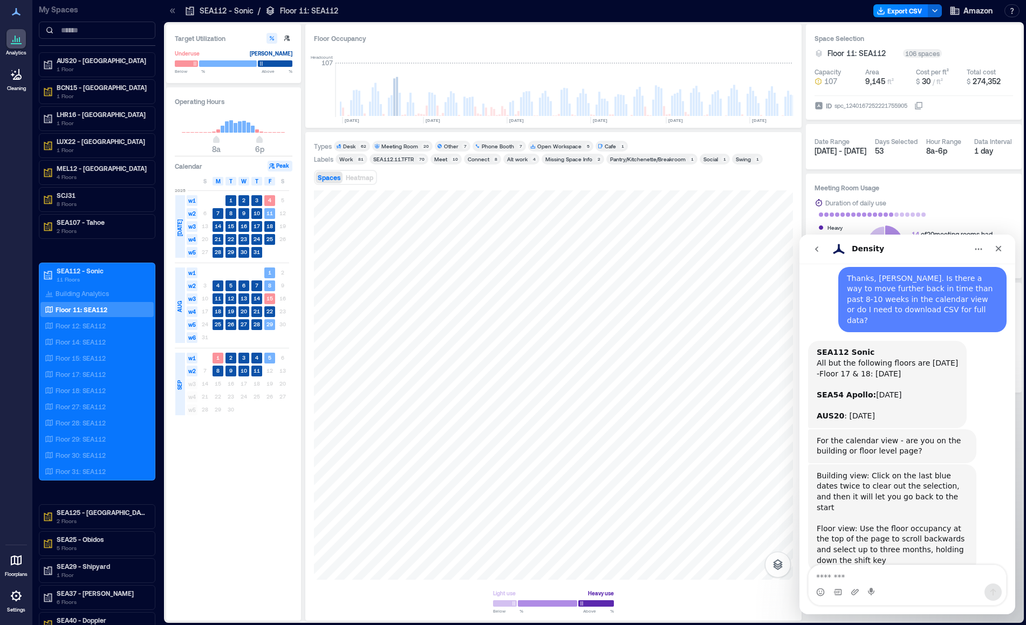
drag, startPoint x: 1013, startPoint y: 484, endPoint x: 1819, endPoint y: 652, distance: 823.6
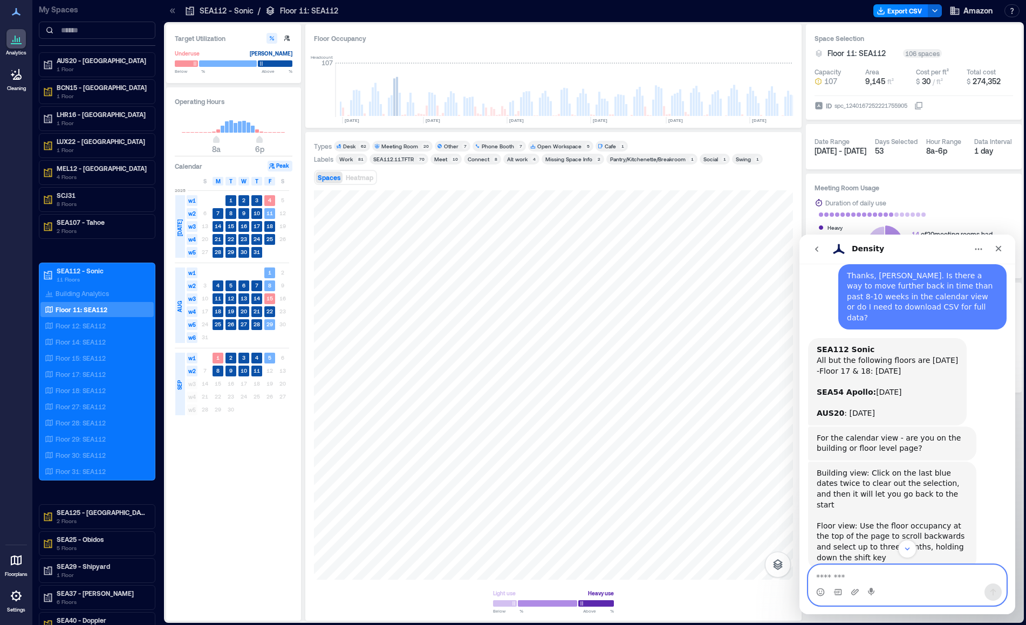
click at [889, 581] on textarea "Message…" at bounding box center [908, 575] width 198 height 18
type textarea "**********"
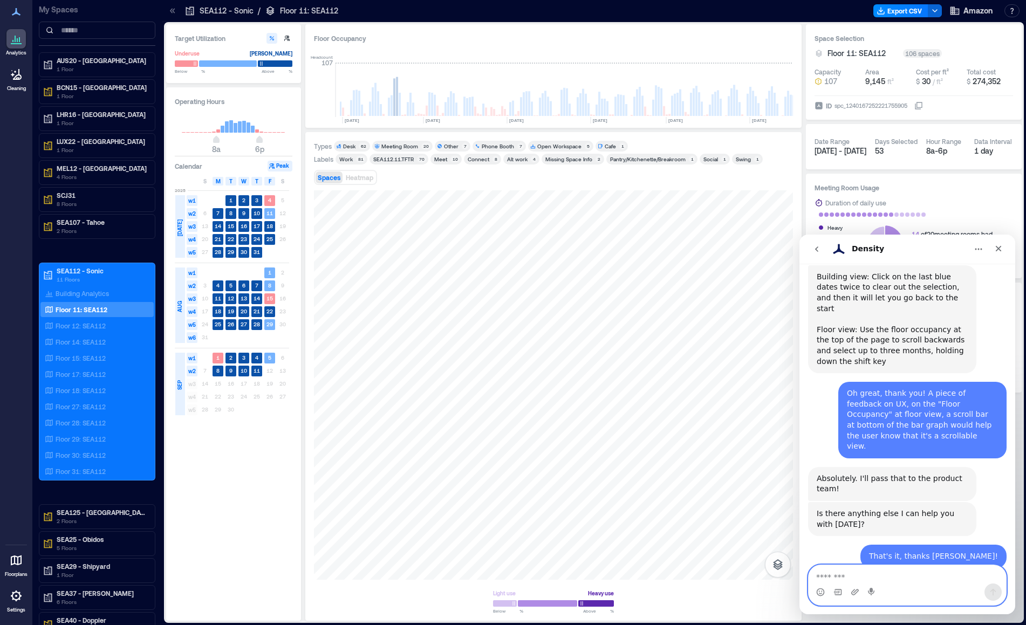
scroll to position [509, 0]
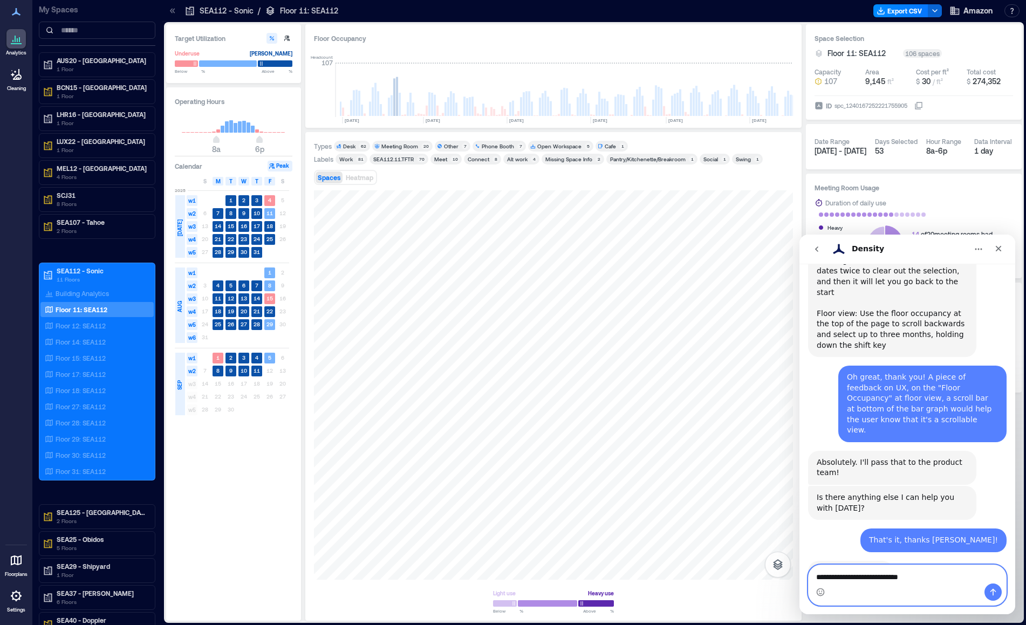
type textarea "**********"
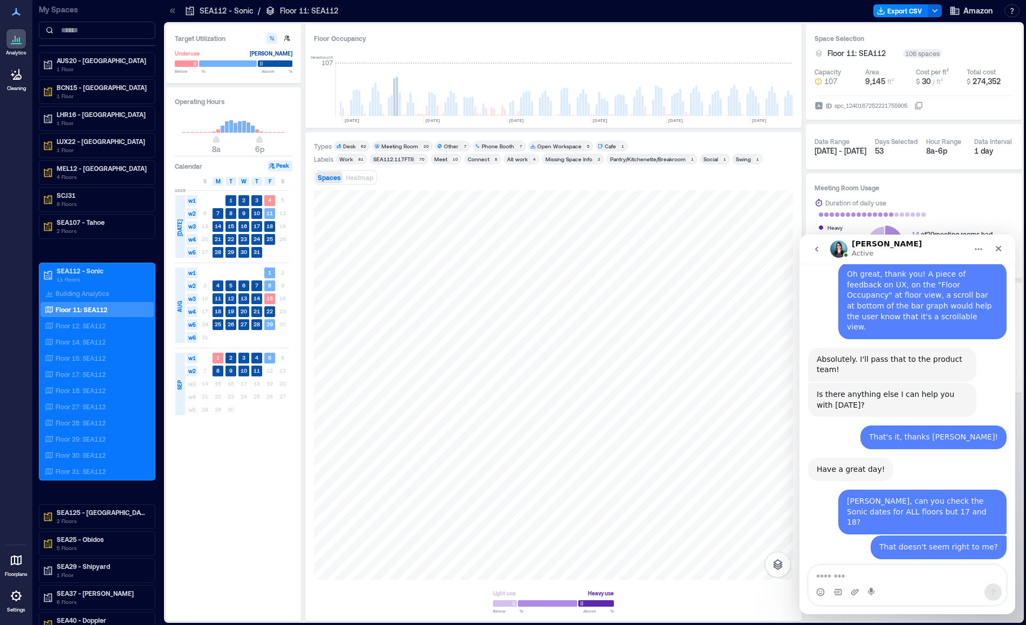
scroll to position [612, 0]
click at [847, 581] on textarea "Message…" at bounding box center [908, 575] width 198 height 18
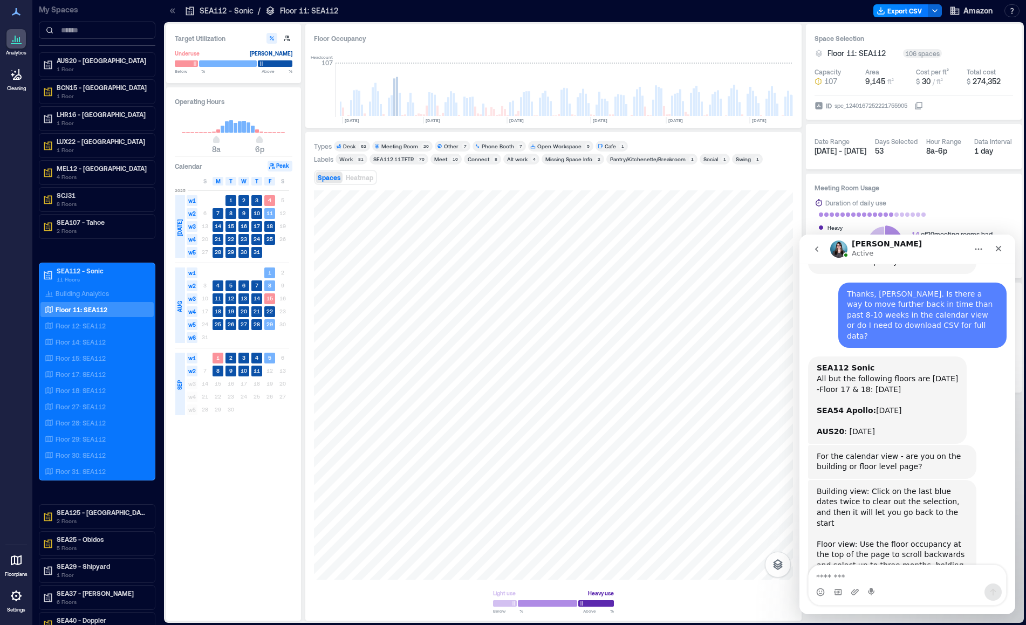
scroll to position [274, 0]
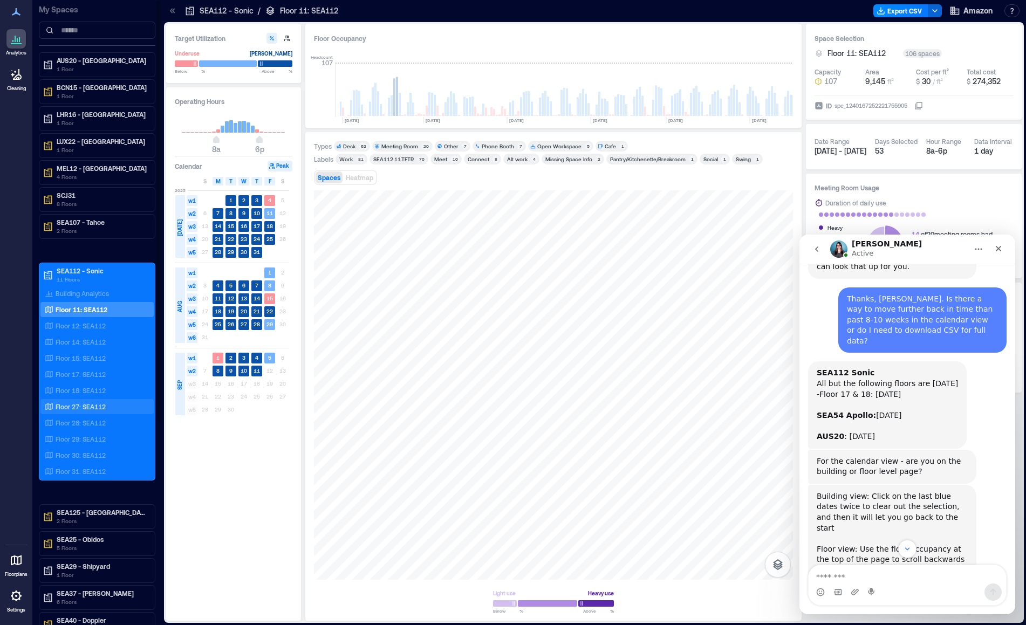
click at [82, 410] on p "Floor 27: SEA112" at bounding box center [81, 407] width 50 height 9
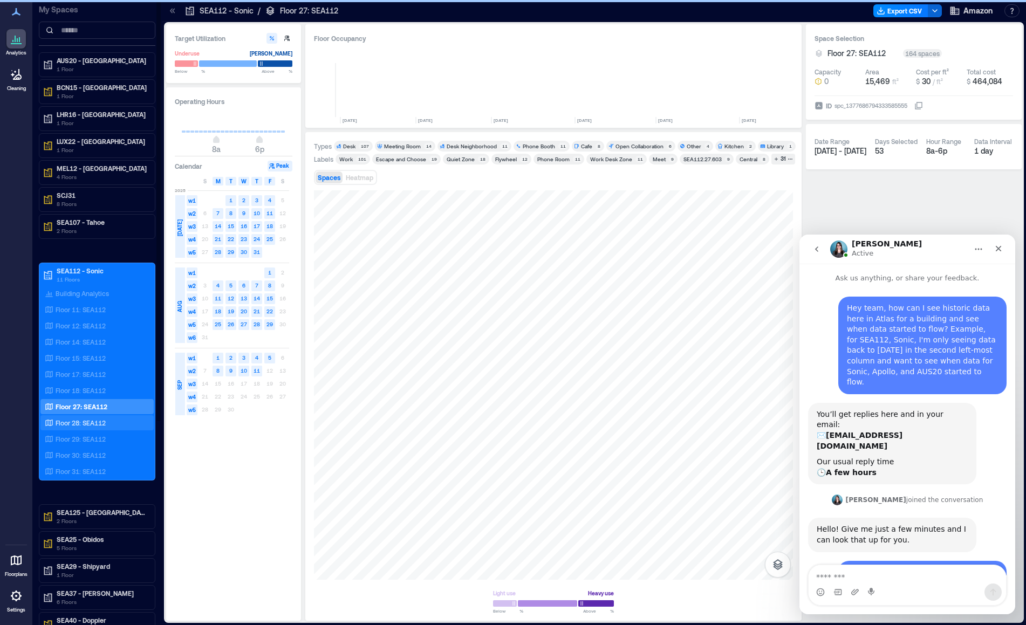
scroll to position [0, 227]
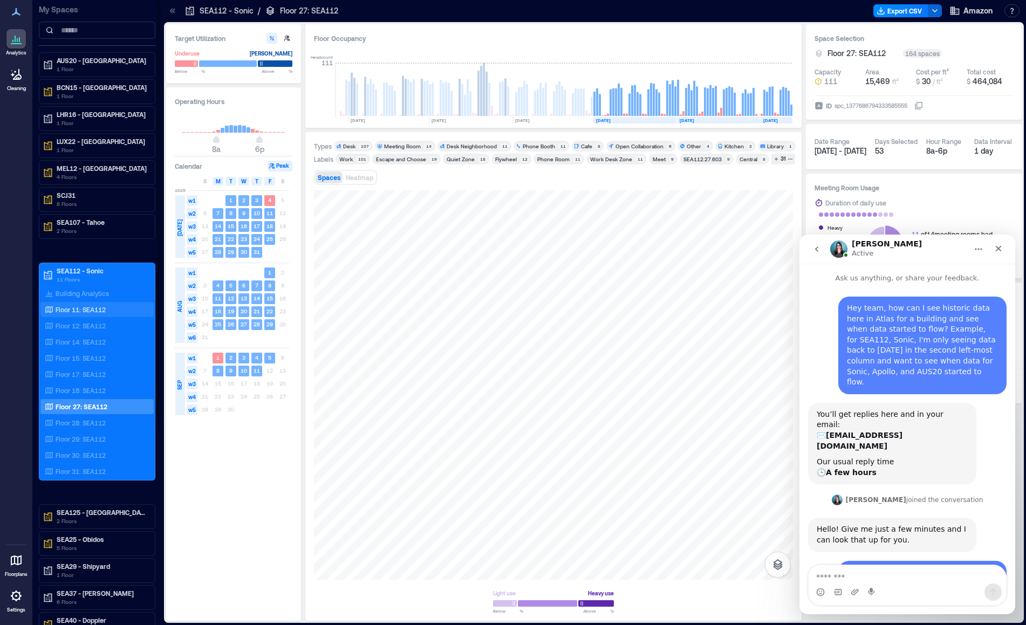
click at [89, 317] on div "Floor 11: SEA112" at bounding box center [96, 309] width 113 height 15
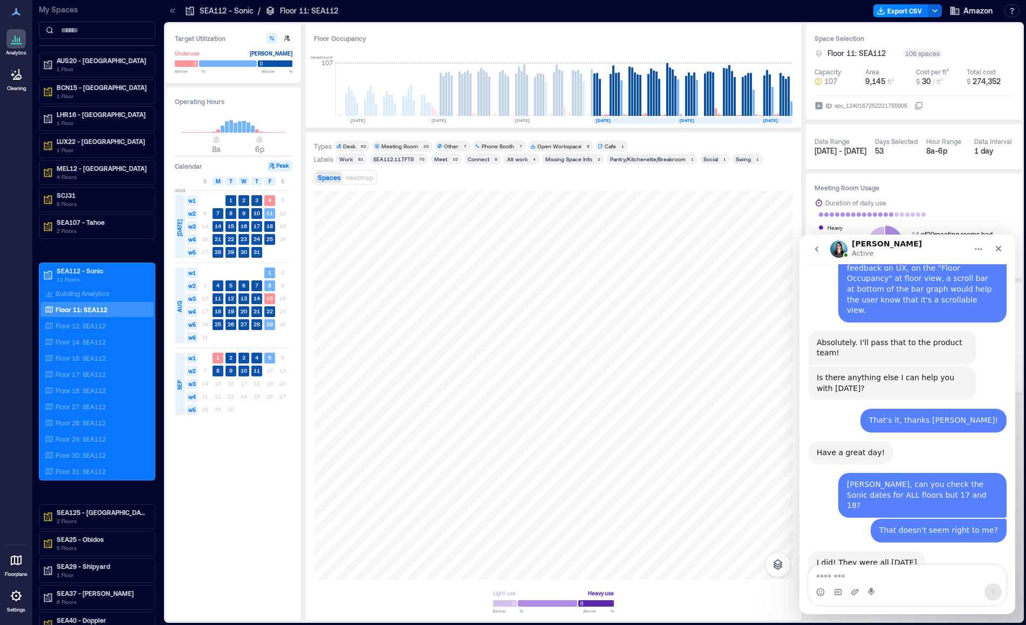
scroll to position [654, 0]
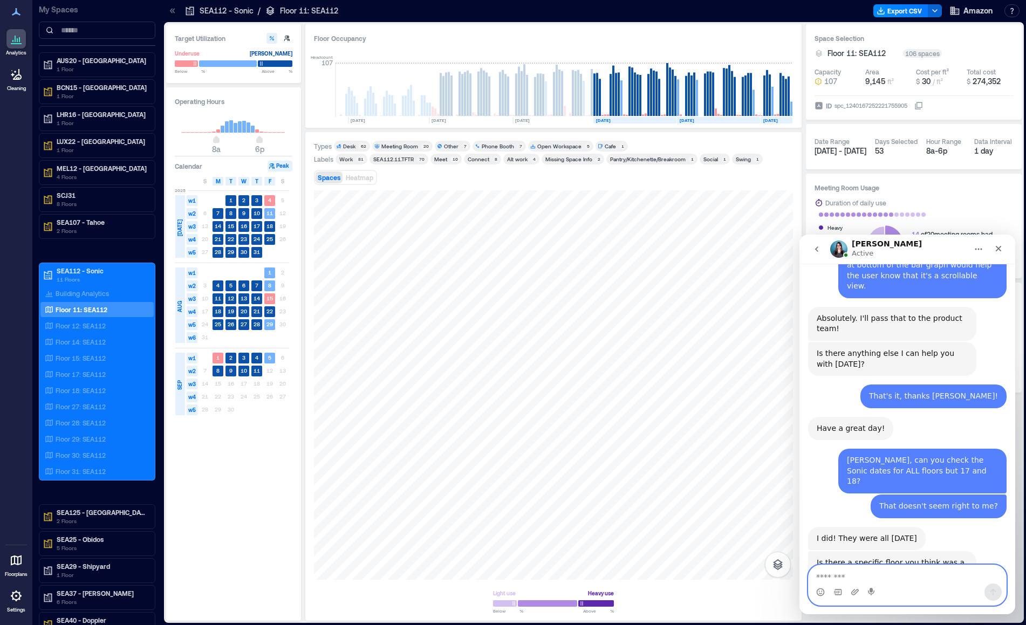
click at [894, 579] on textarea "Message…" at bounding box center [908, 575] width 198 height 18
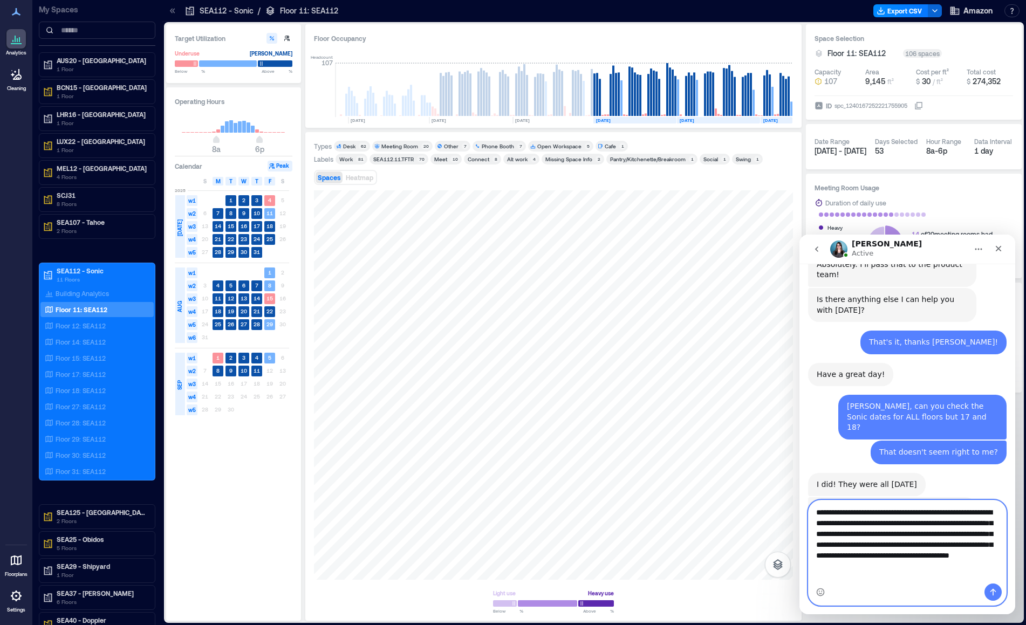
scroll to position [722, 0]
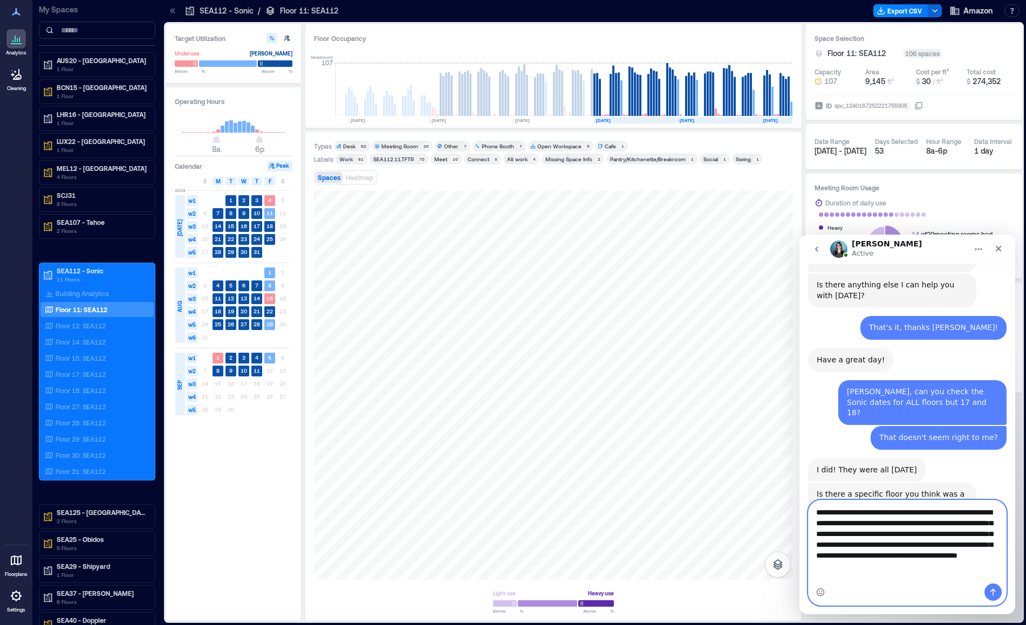
type textarea "**********"
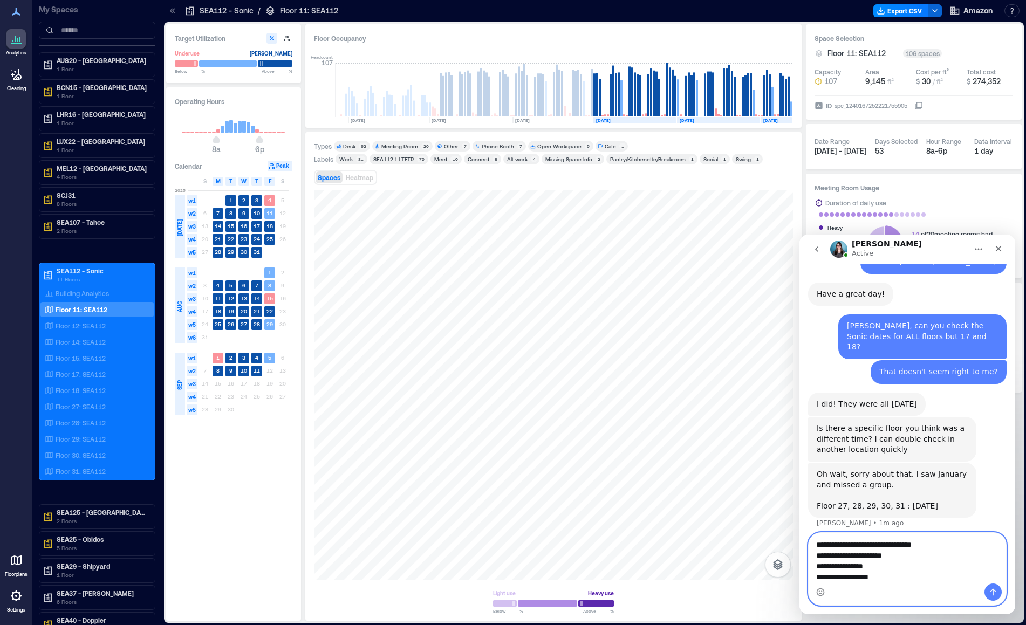
scroll to position [807, 0]
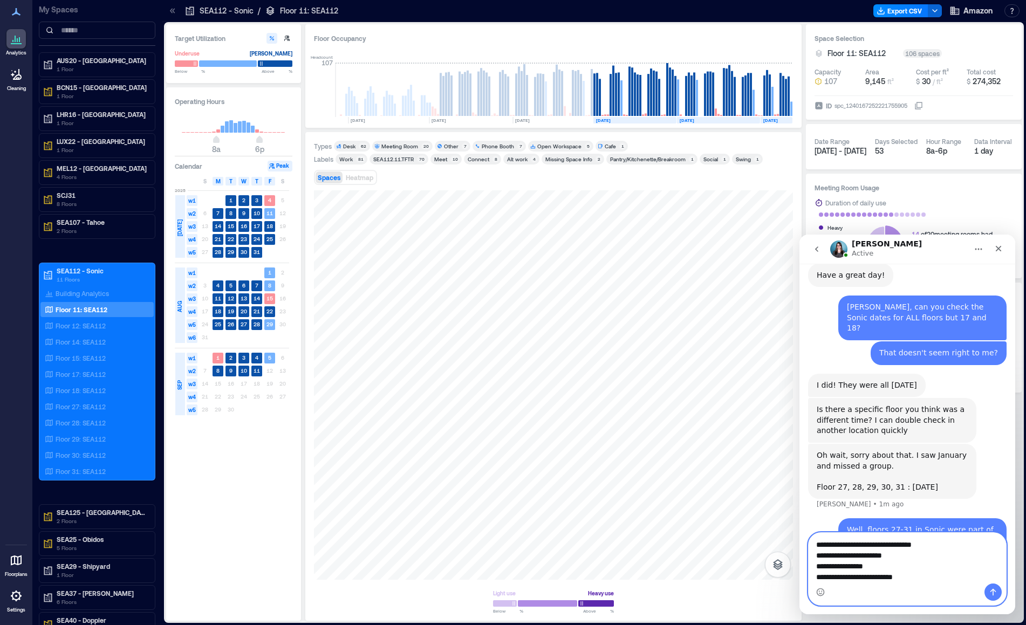
type textarea "**********"
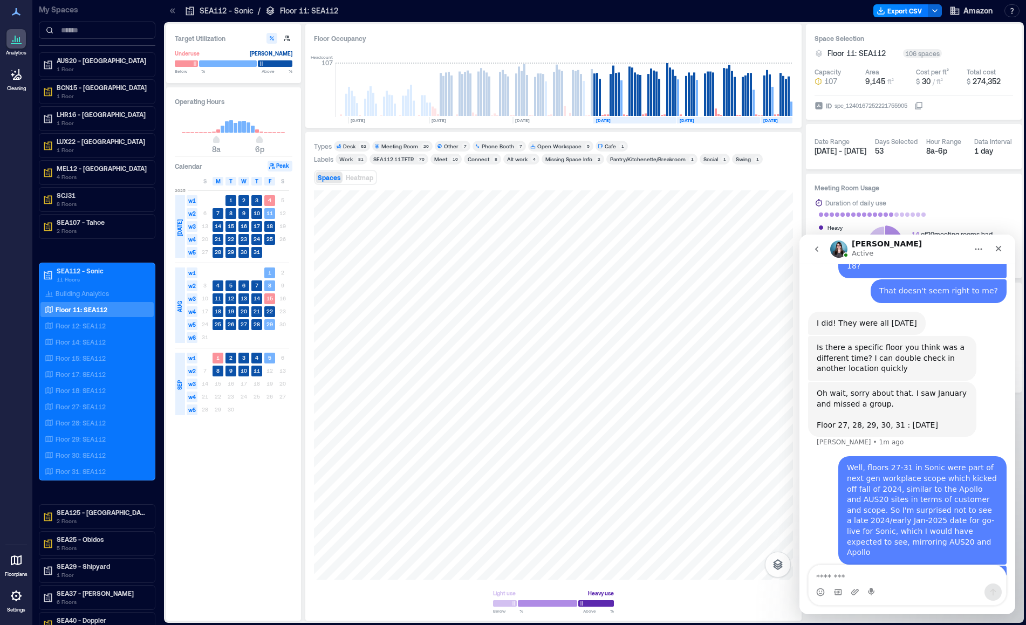
scroll to position [872, 0]
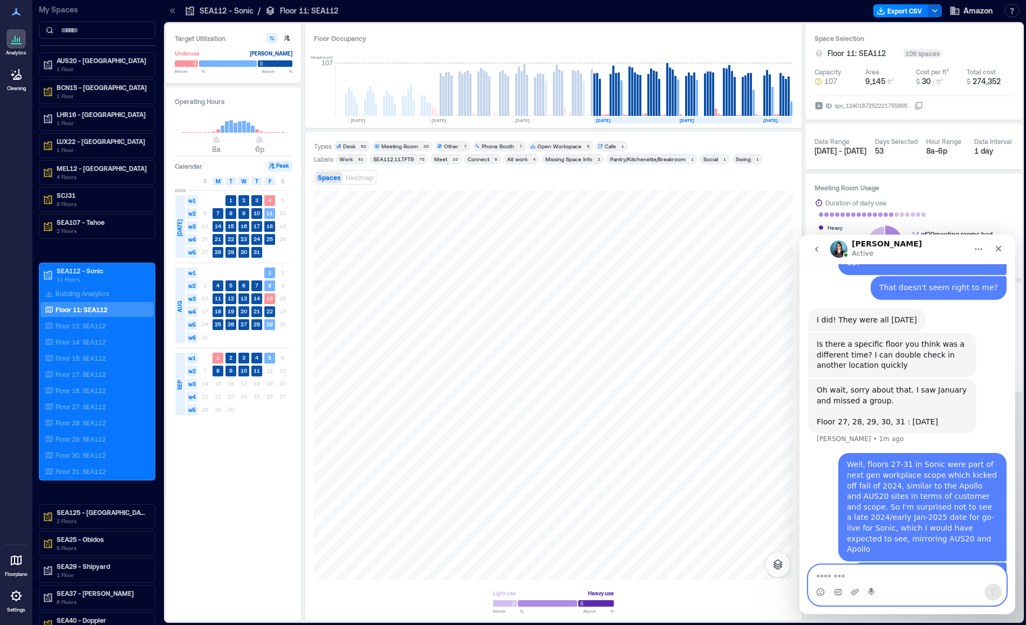
click at [866, 581] on textarea "Message…" at bounding box center [908, 575] width 198 height 18
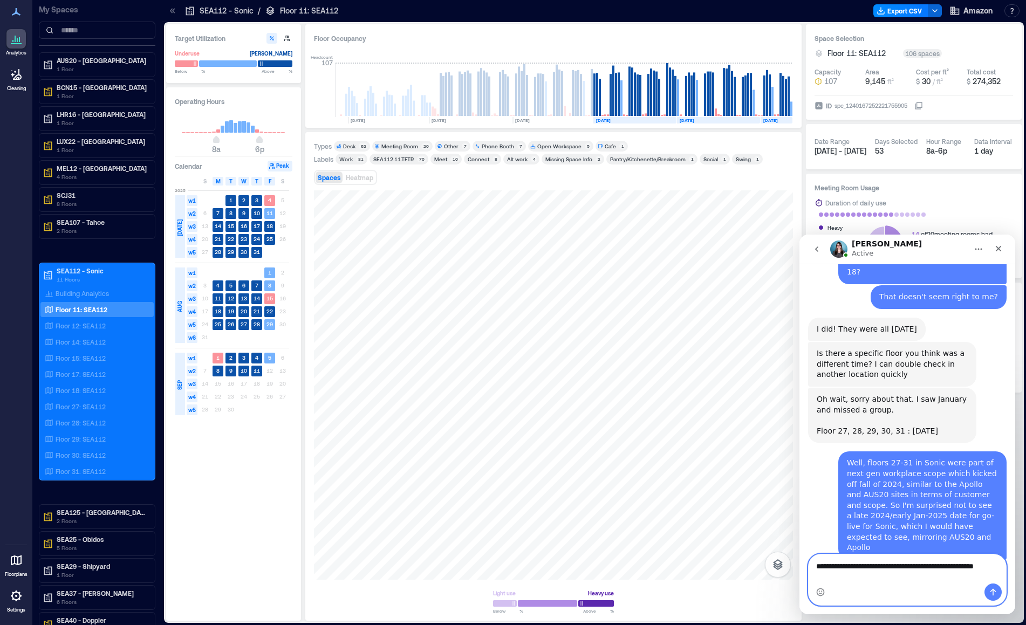
scroll to position [874, 0]
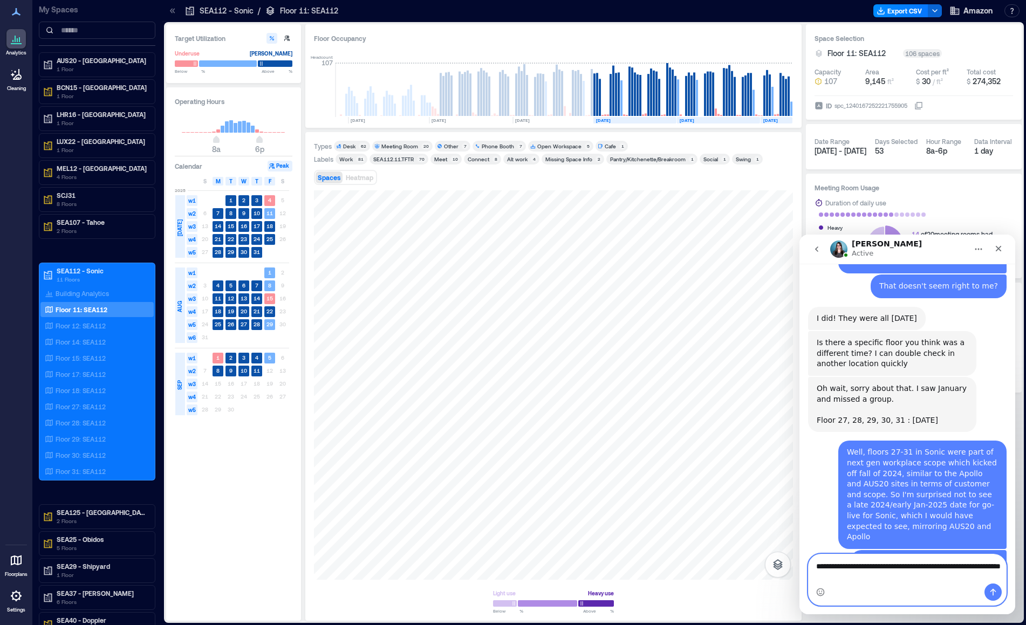
type textarea "**********"
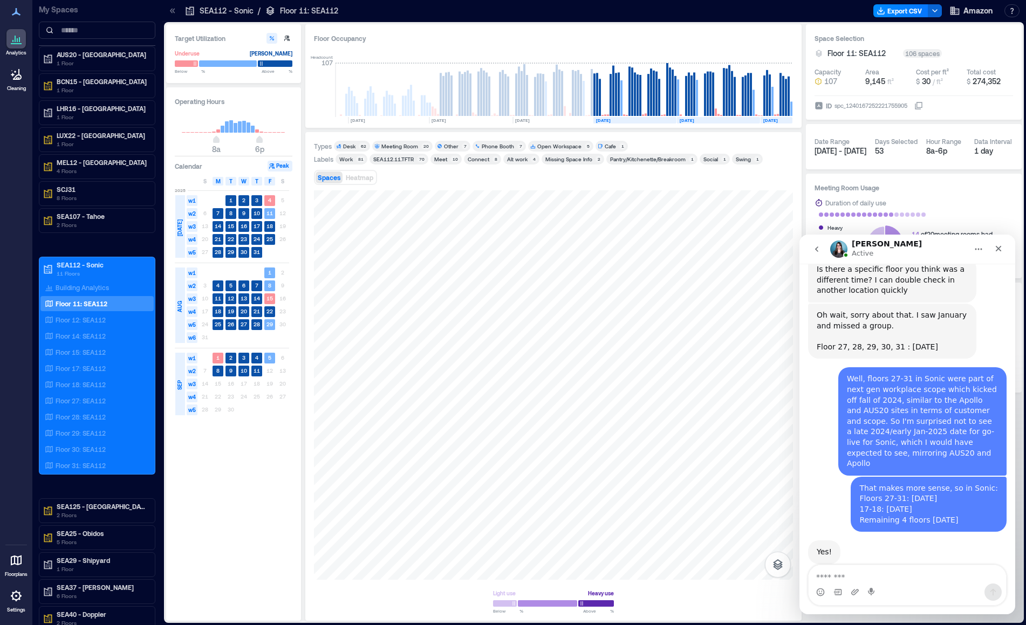
scroll to position [948, 0]
